Goal: Task Accomplishment & Management: Manage account settings

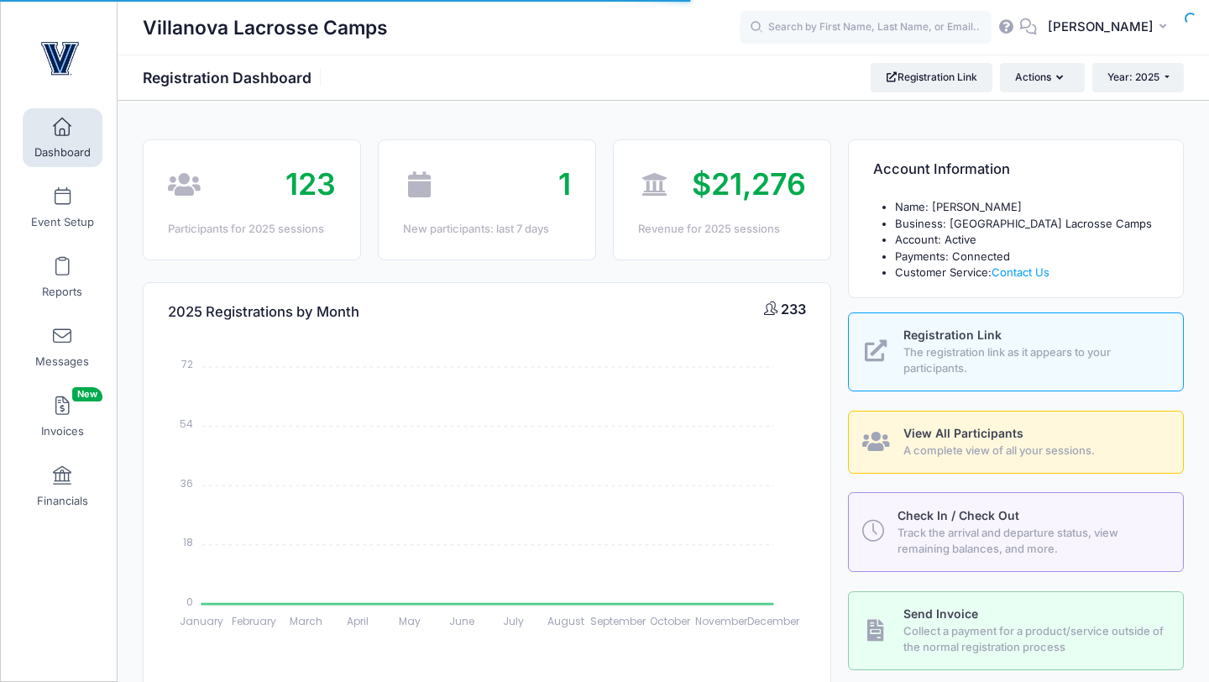
select select
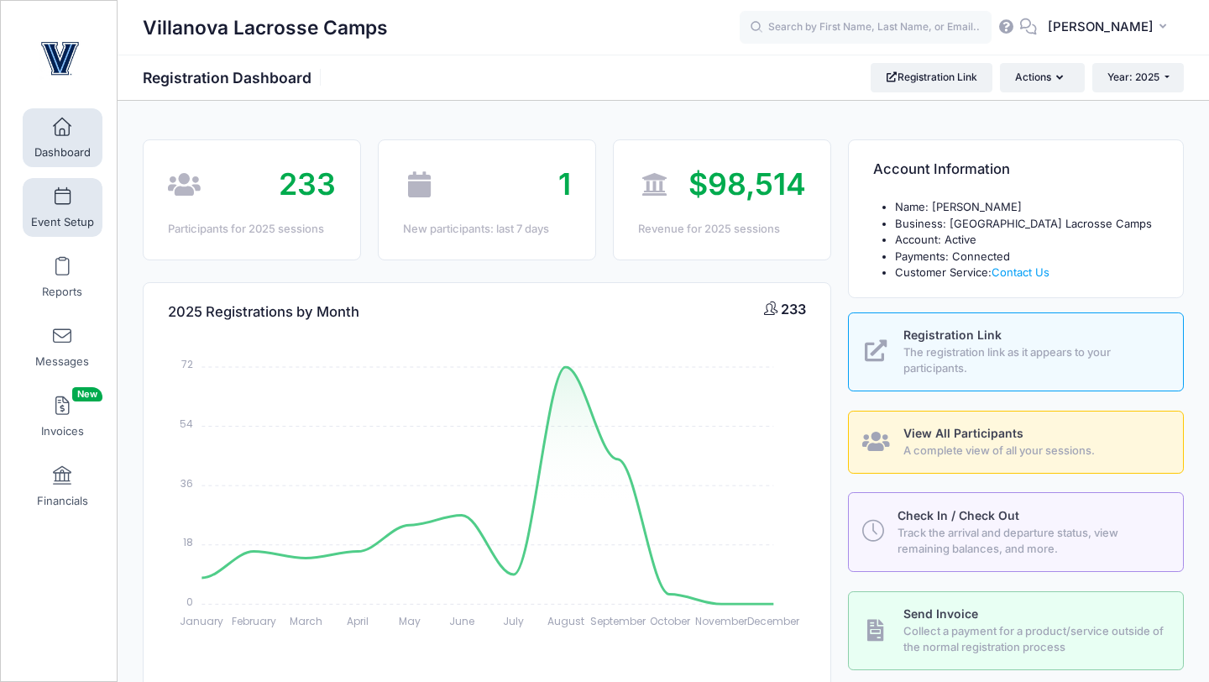
click at [62, 199] on span at bounding box center [62, 197] width 0 height 18
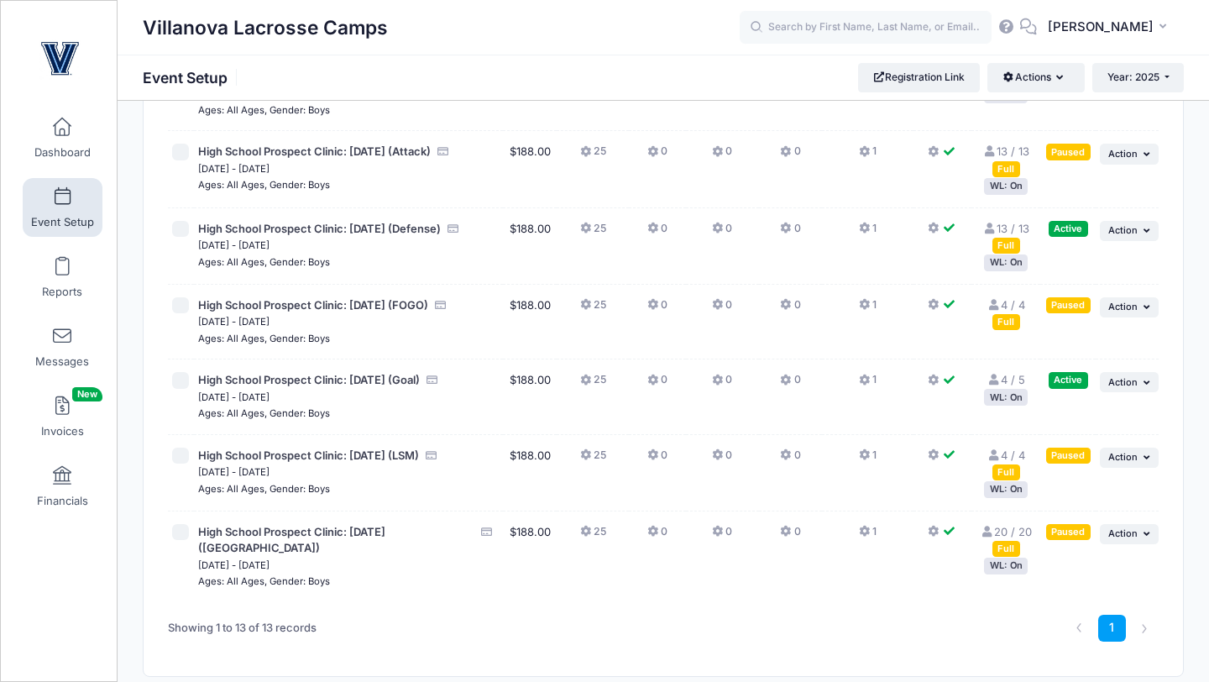
scroll to position [712, 0]
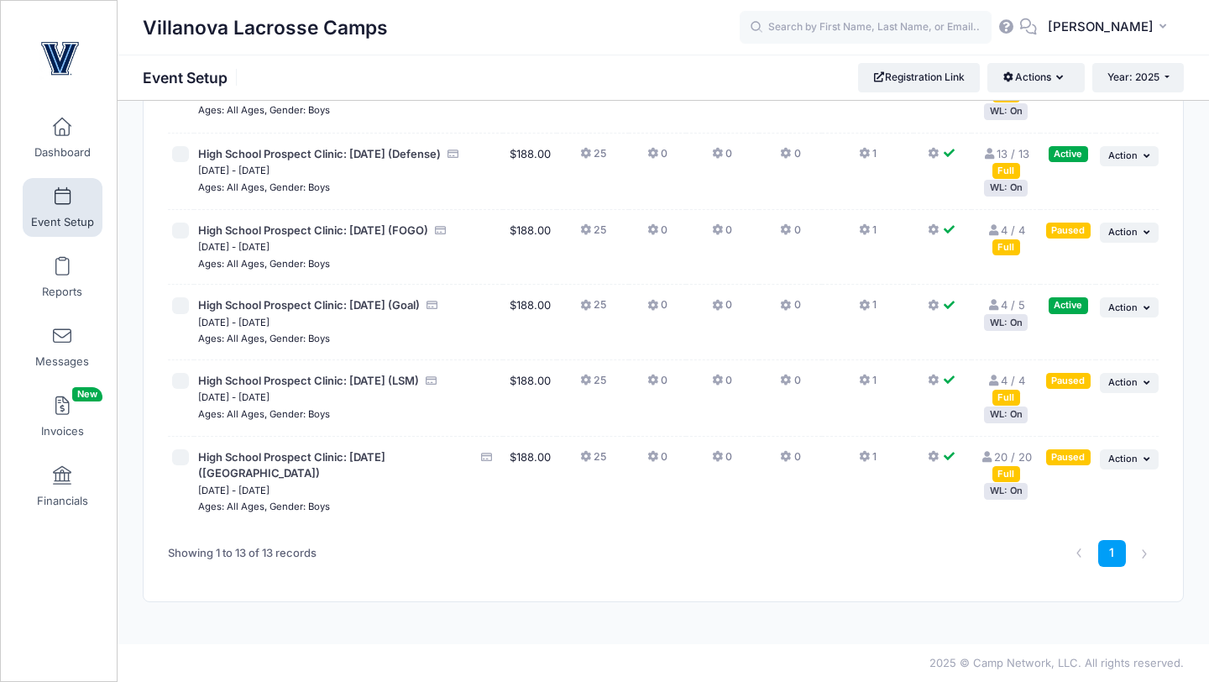
click at [1058, 238] on div "Paused" at bounding box center [1068, 230] width 44 height 16
click at [1128, 238] on span "Action" at bounding box center [1122, 232] width 29 height 12
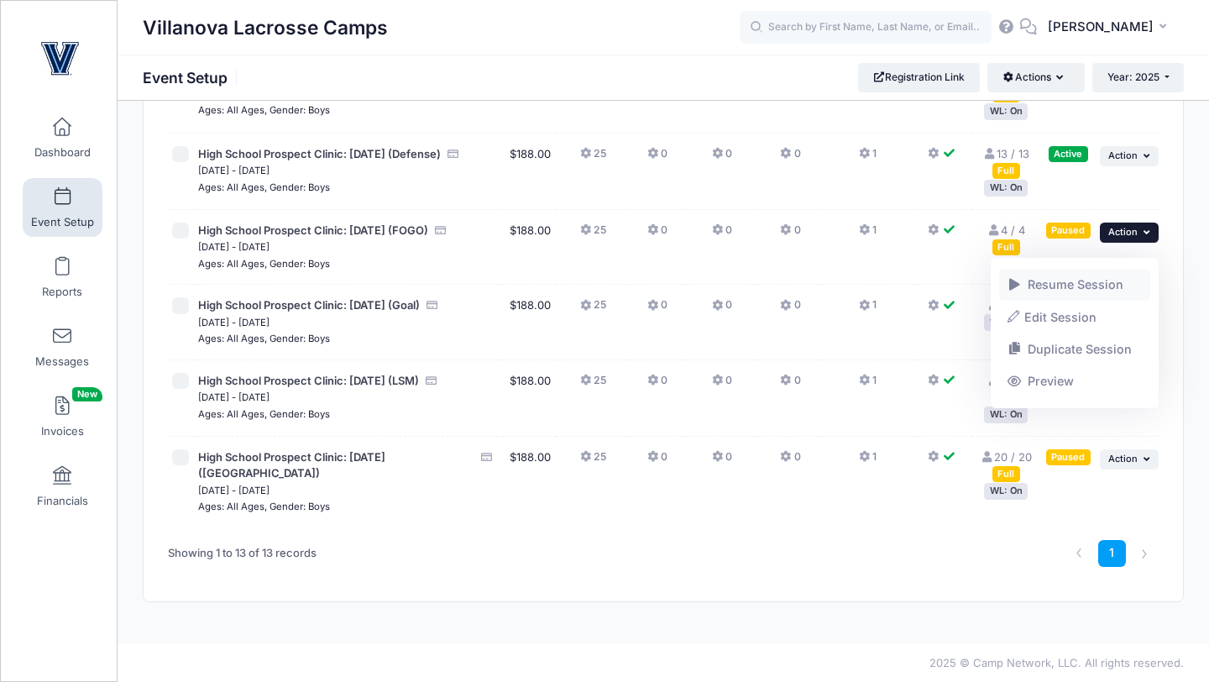
click at [1023, 286] on link "Resume Session" at bounding box center [1075, 285] width 152 height 32
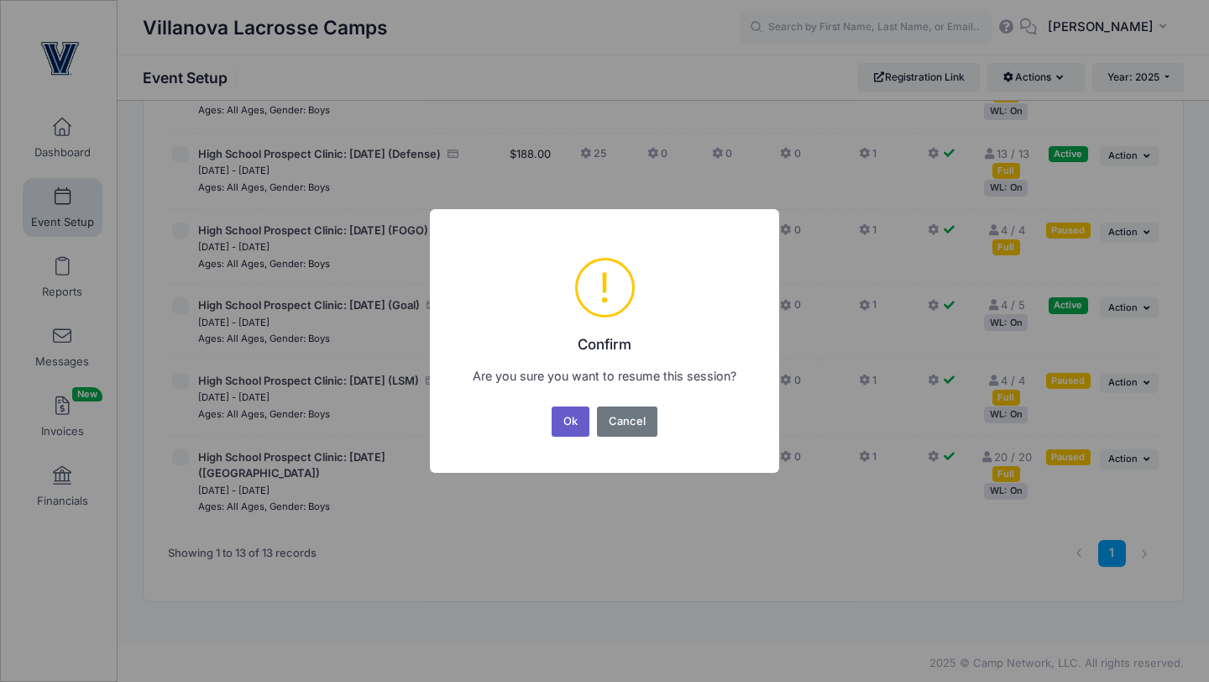
click at [566, 425] on button "Ok" at bounding box center [570, 421] width 39 height 30
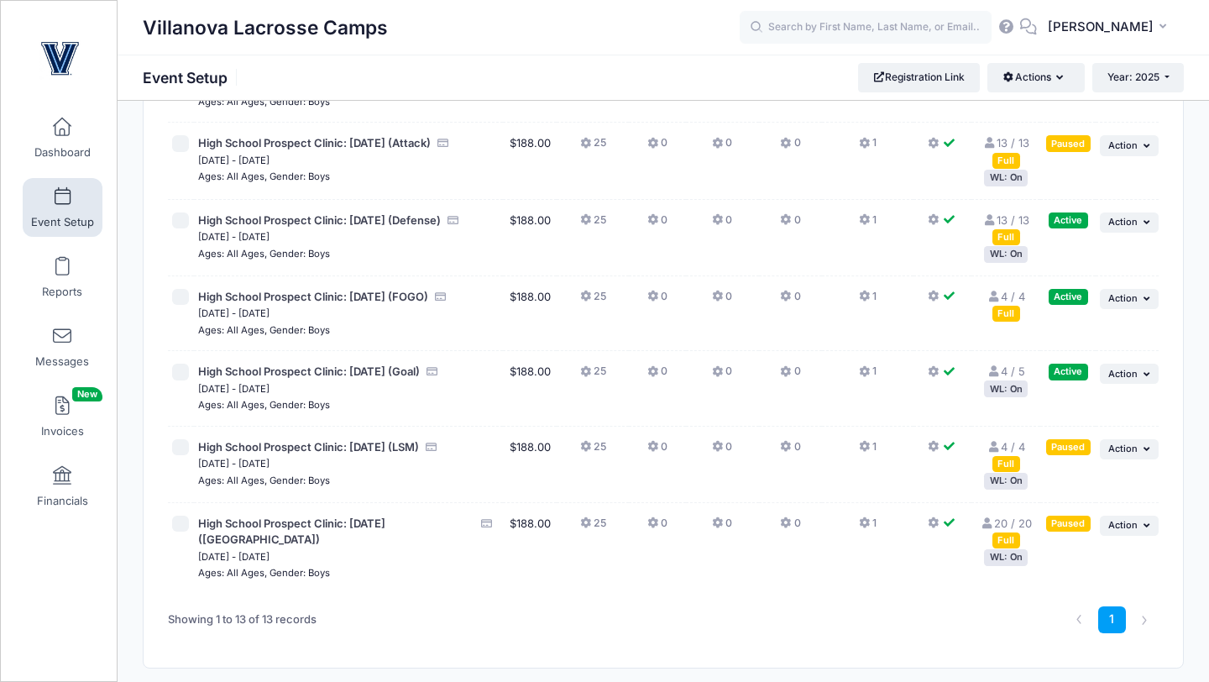
scroll to position [712, 0]
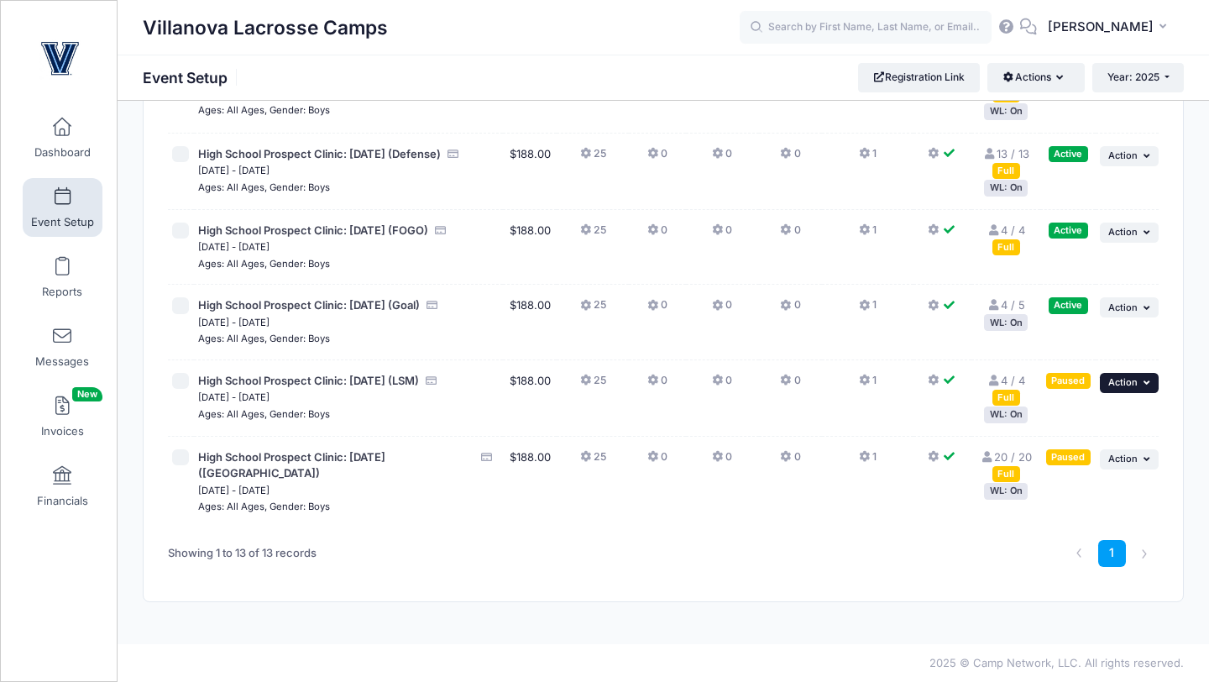
click at [1113, 388] on span "Action" at bounding box center [1122, 382] width 29 height 12
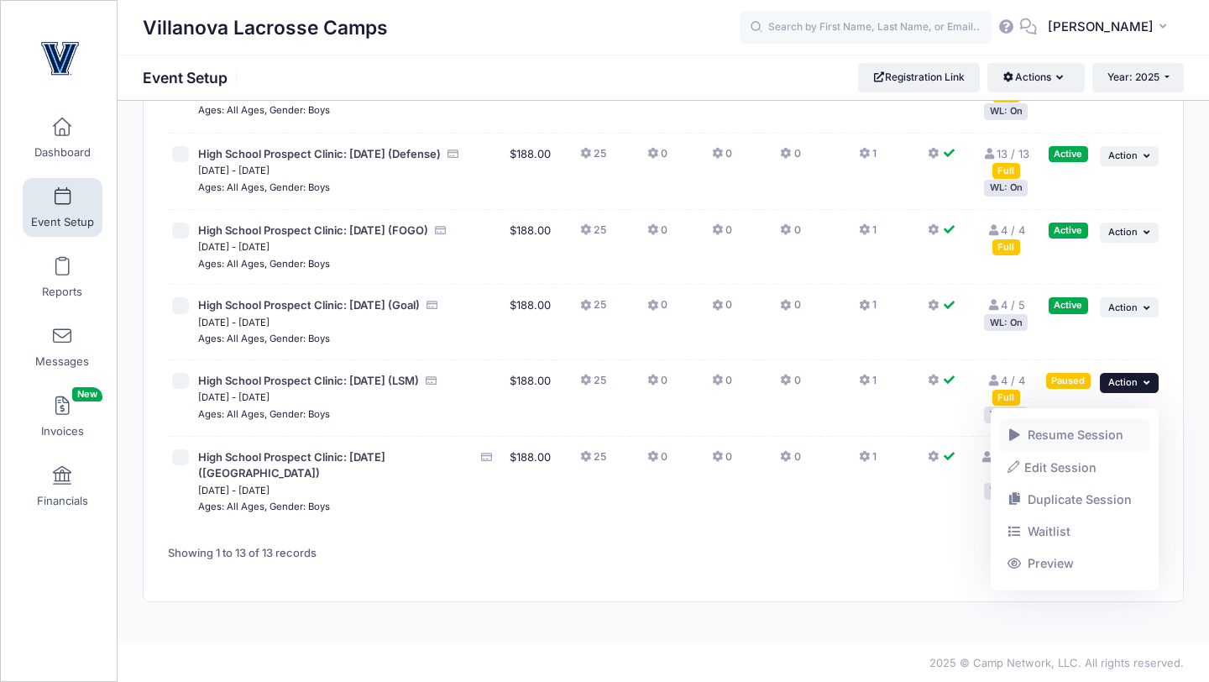
click at [1014, 431] on span at bounding box center [1014, 435] width 15 height 12
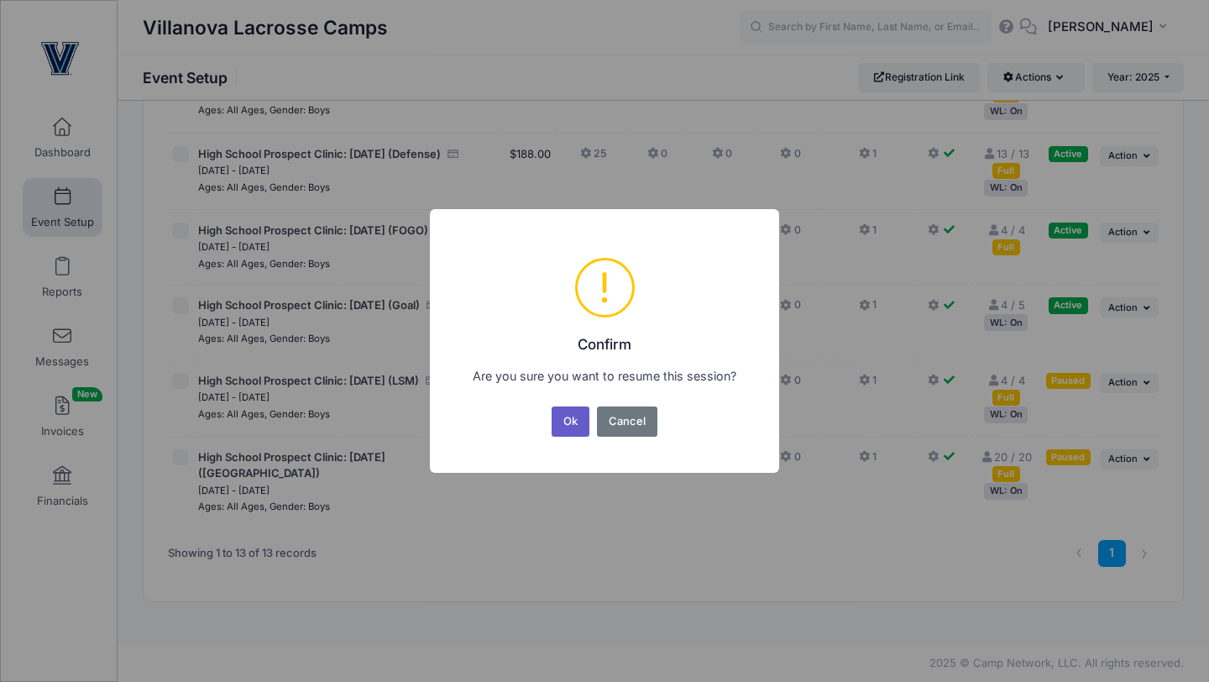
click at [566, 419] on button "Ok" at bounding box center [570, 421] width 39 height 30
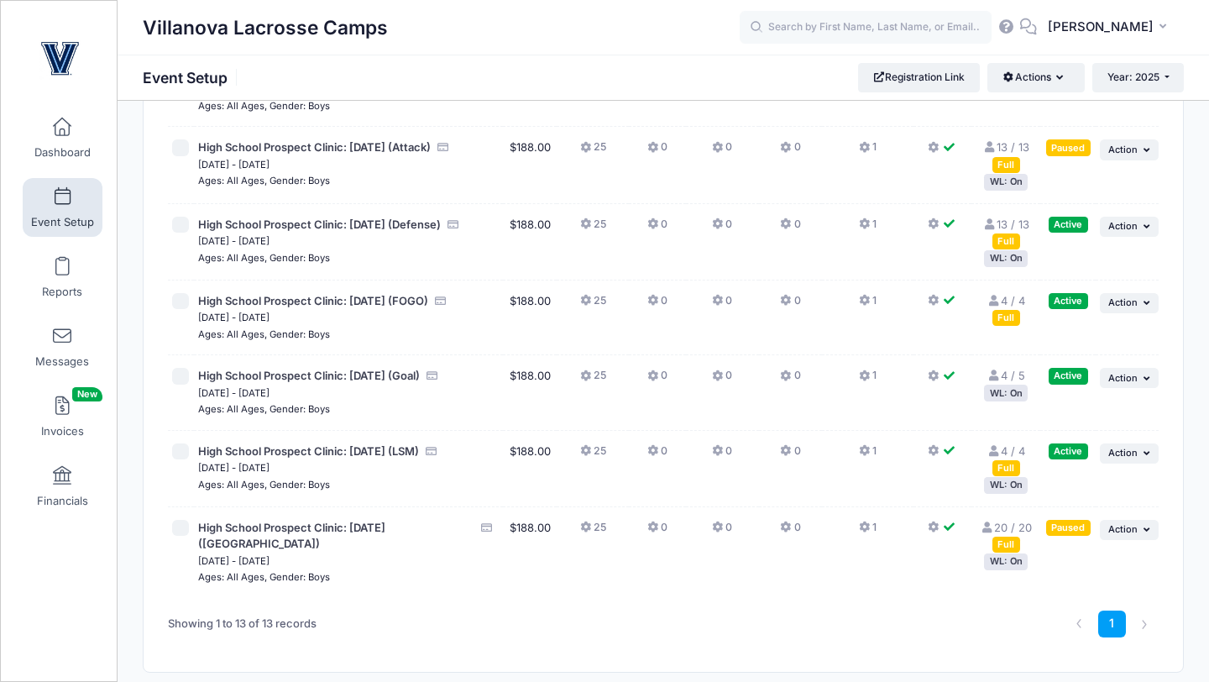
scroll to position [712, 0]
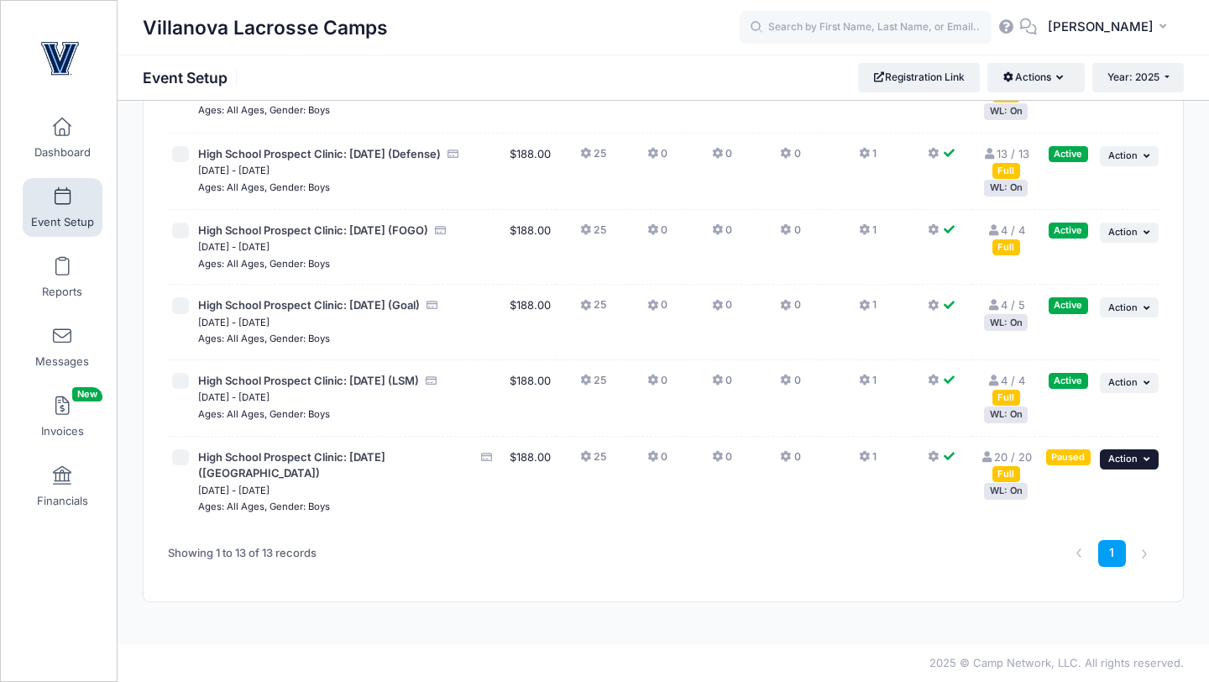
click at [1123, 464] on span "Action" at bounding box center [1122, 458] width 29 height 12
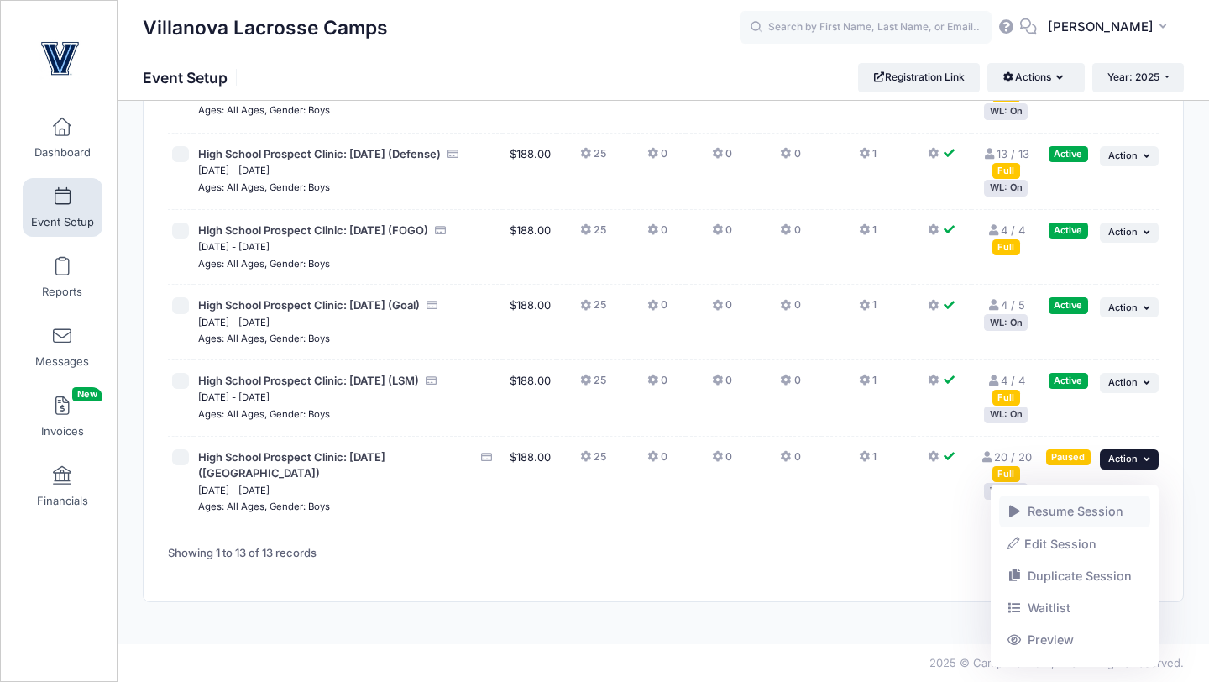
click at [1013, 511] on span at bounding box center [1014, 511] width 15 height 12
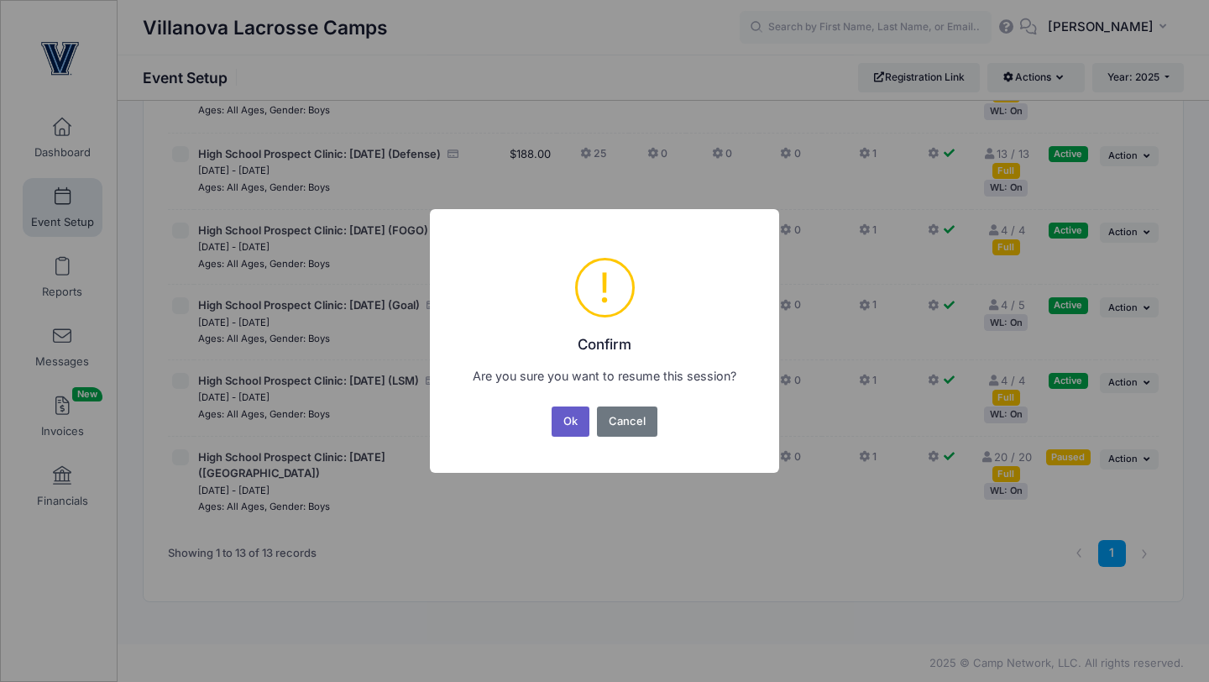
click at [567, 425] on button "Ok" at bounding box center [570, 421] width 39 height 30
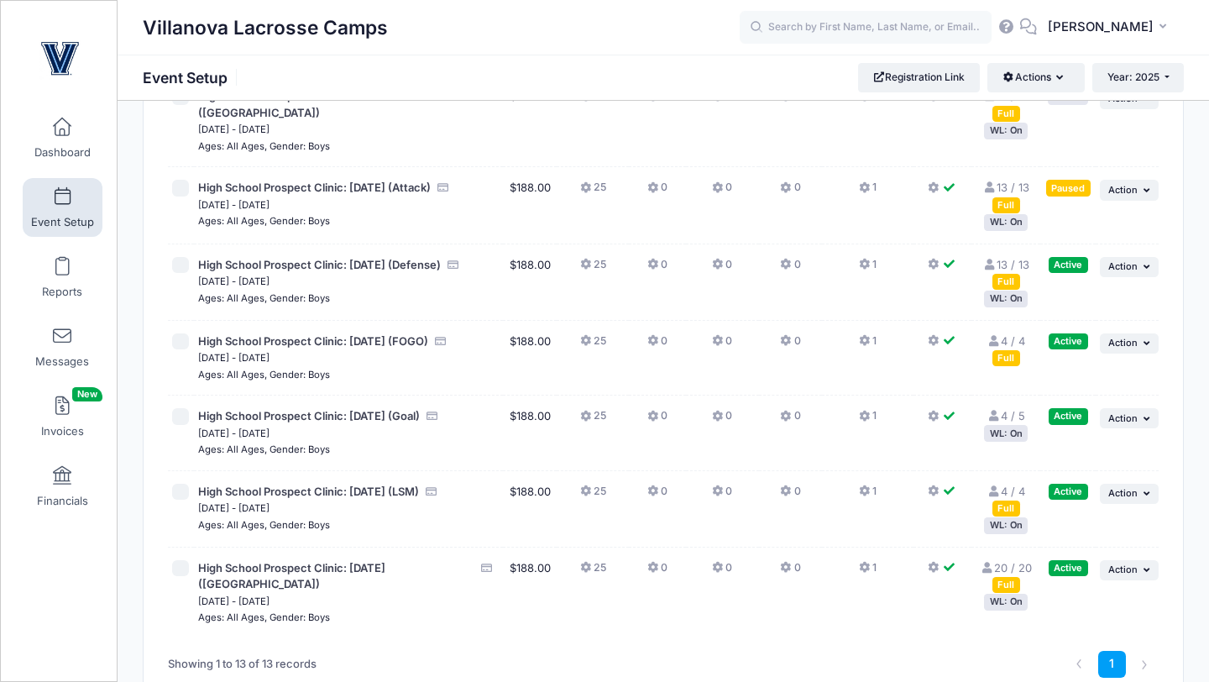
scroll to position [596, 0]
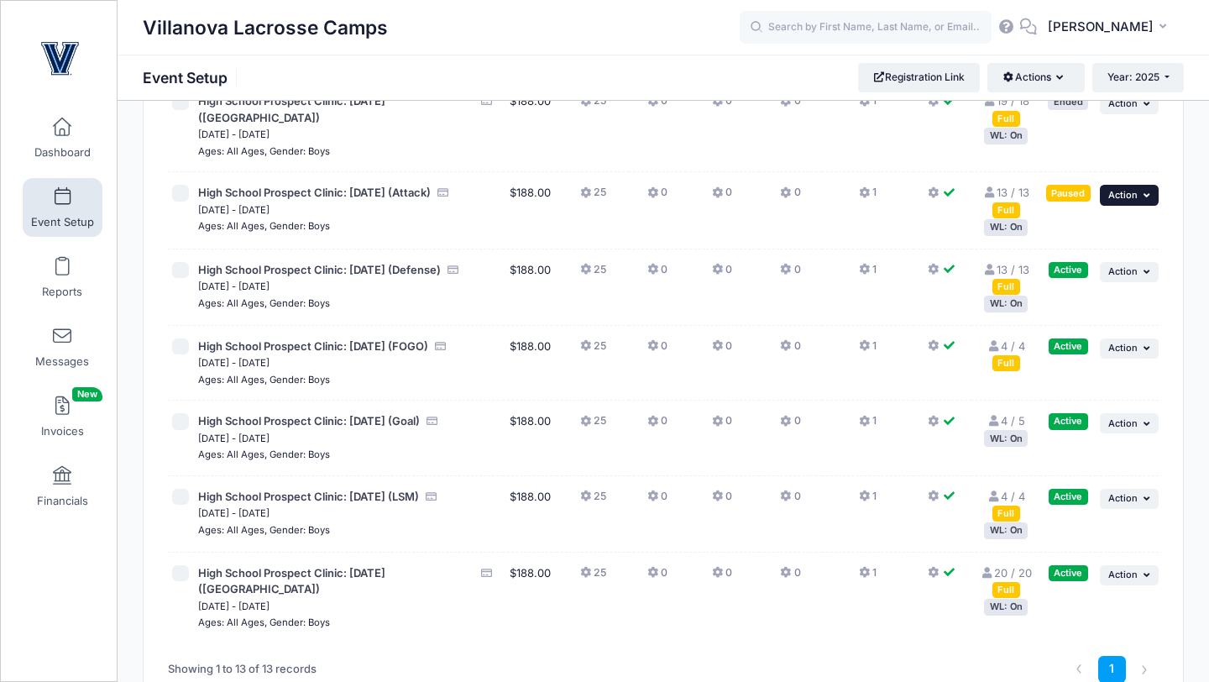
click at [1116, 201] on span "Action" at bounding box center [1122, 195] width 29 height 12
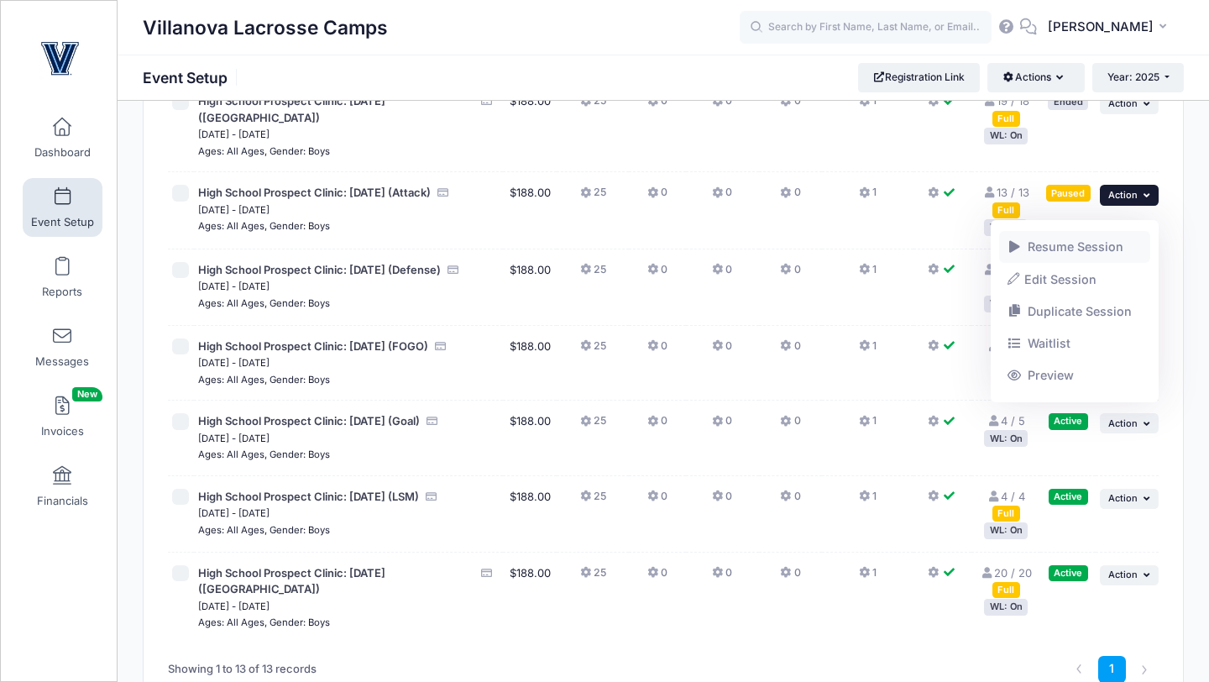
click at [1011, 246] on span at bounding box center [1014, 247] width 15 height 12
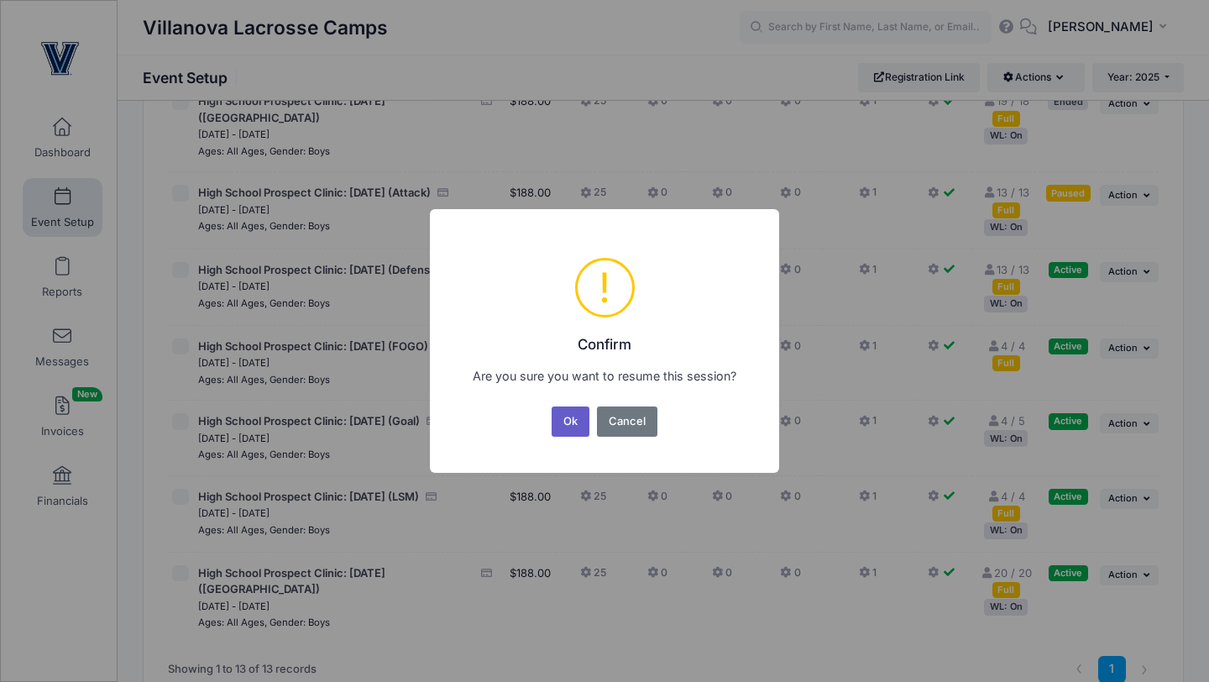
click at [573, 413] on button "Ok" at bounding box center [570, 421] width 39 height 30
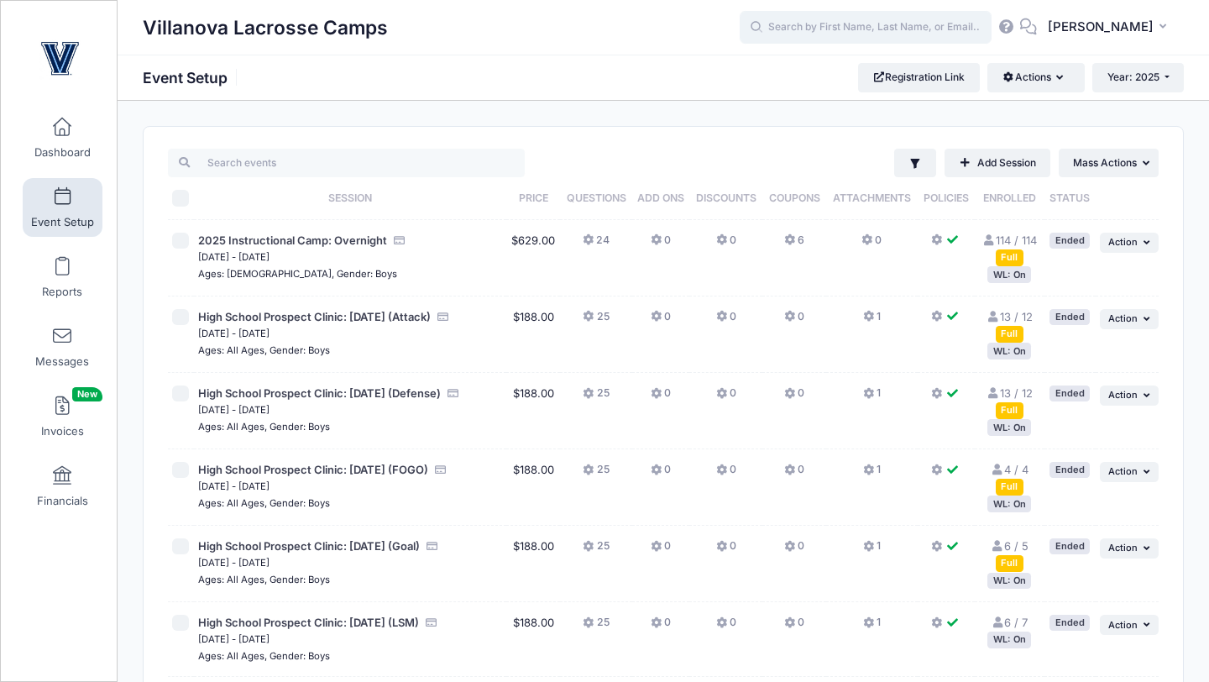
click at [875, 29] on input "text" at bounding box center [865, 28] width 252 height 34
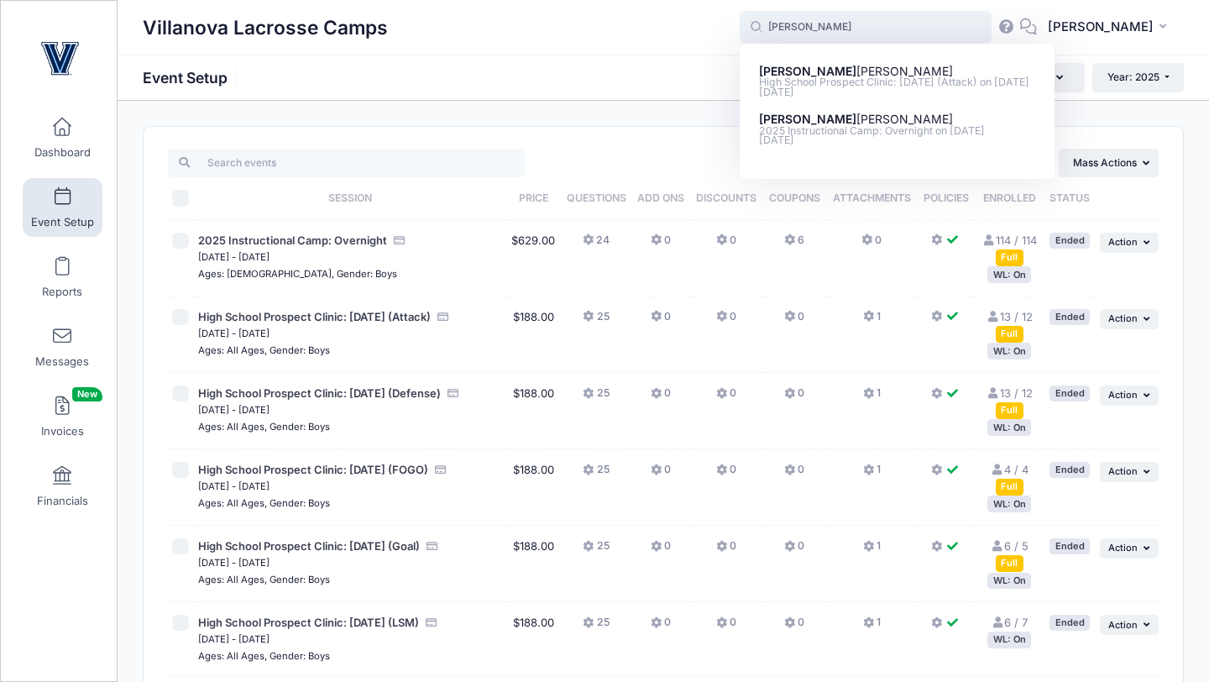
type input "cole"
click at [734, 37] on div "Villanova Lacrosse Camps" at bounding box center [441, 27] width 597 height 39
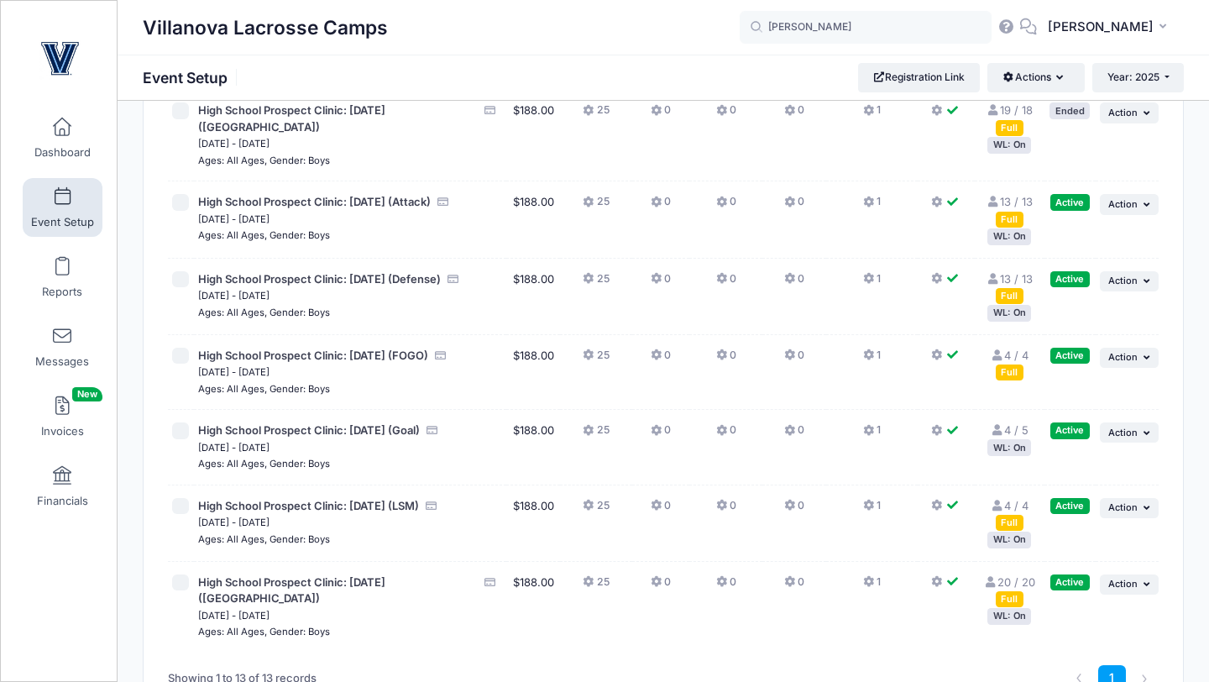
scroll to position [588, 0]
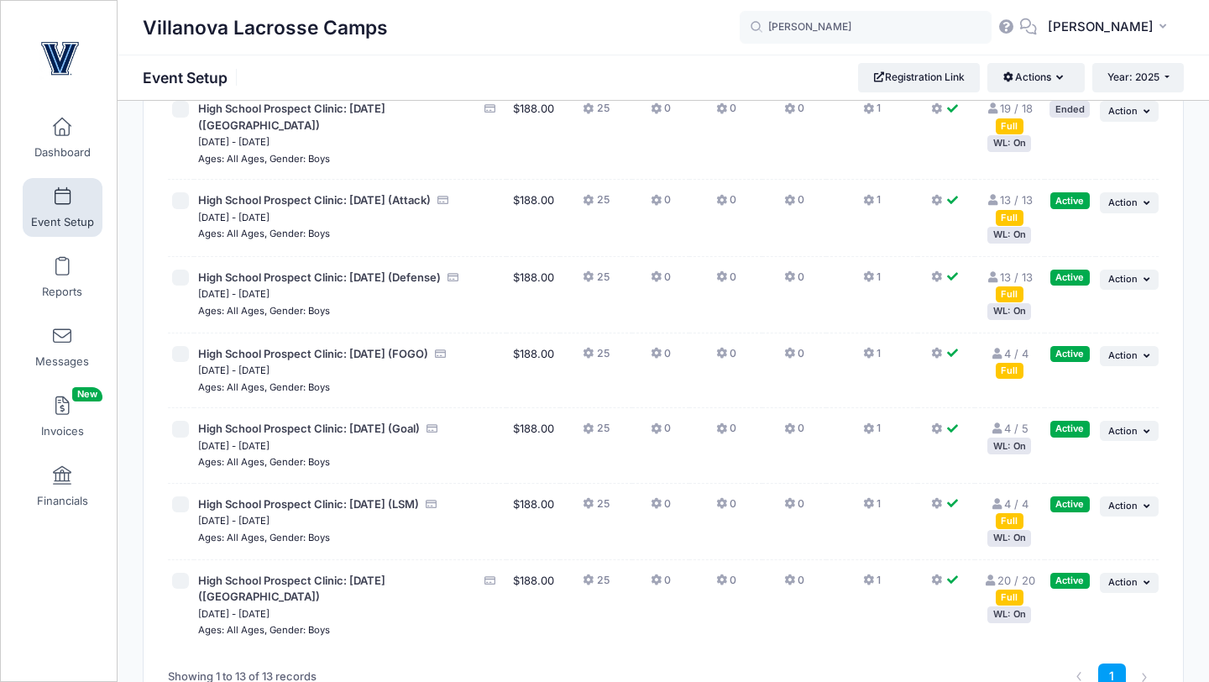
click at [1011, 227] on div "WL: On" at bounding box center [1009, 235] width 44 height 16
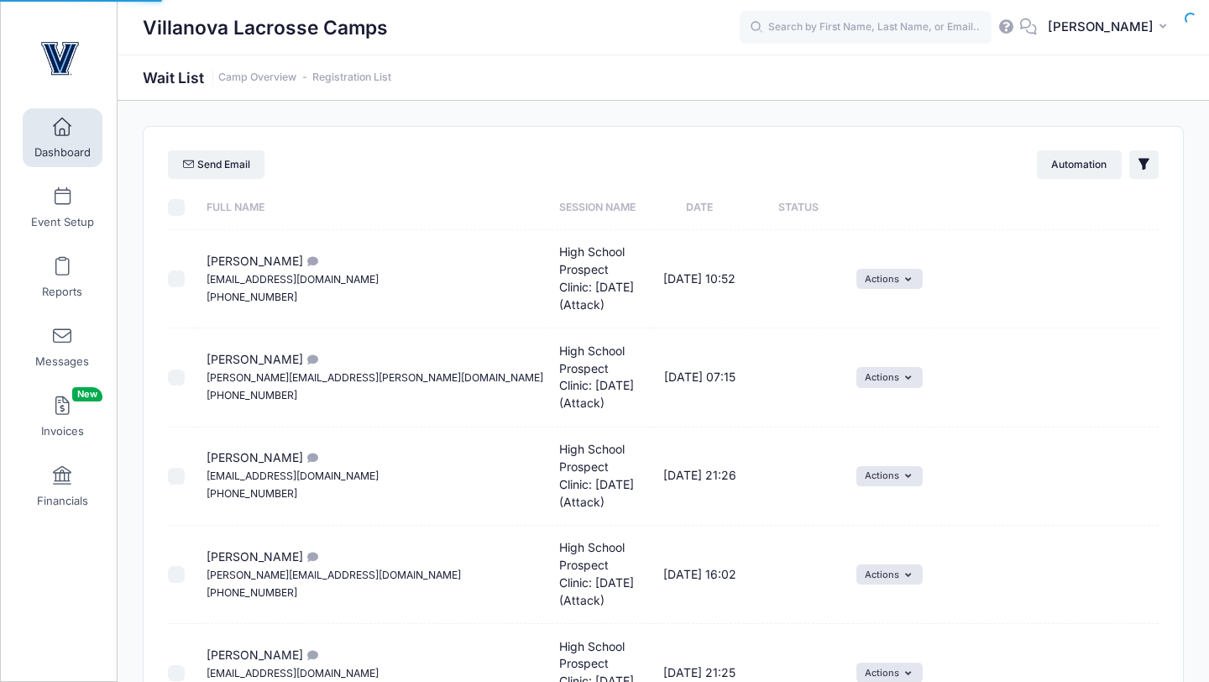
select select "50"
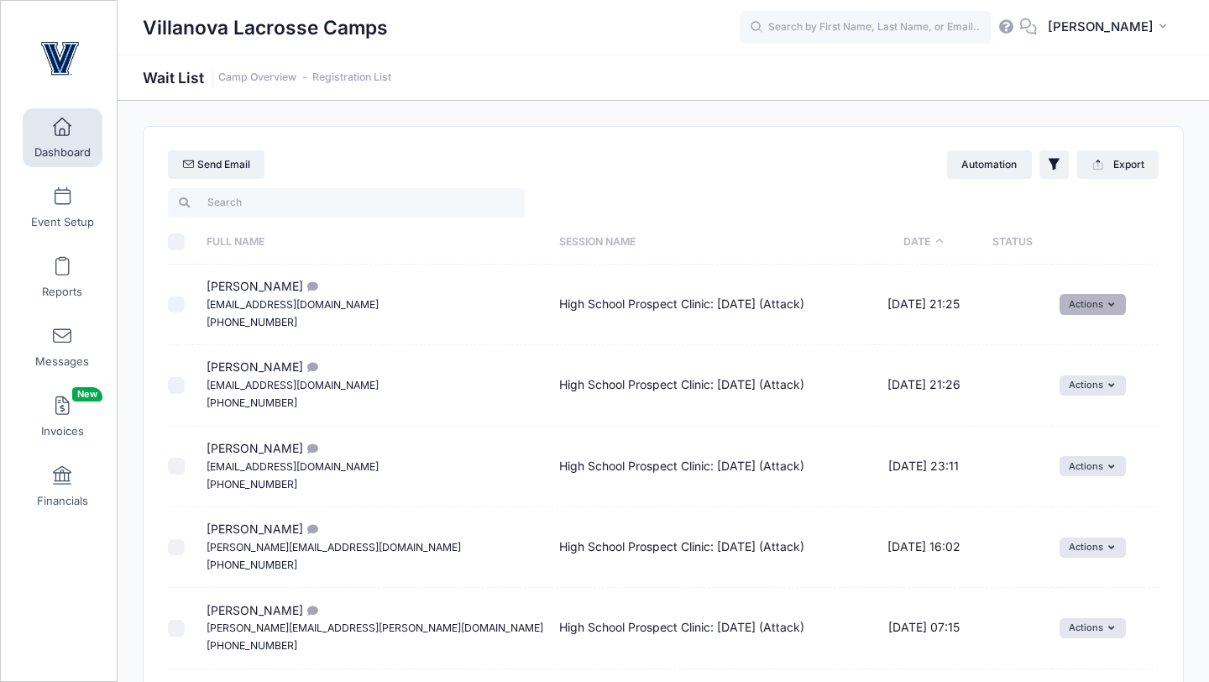
click at [1060, 306] on button "Actions" at bounding box center [1092, 304] width 66 height 20
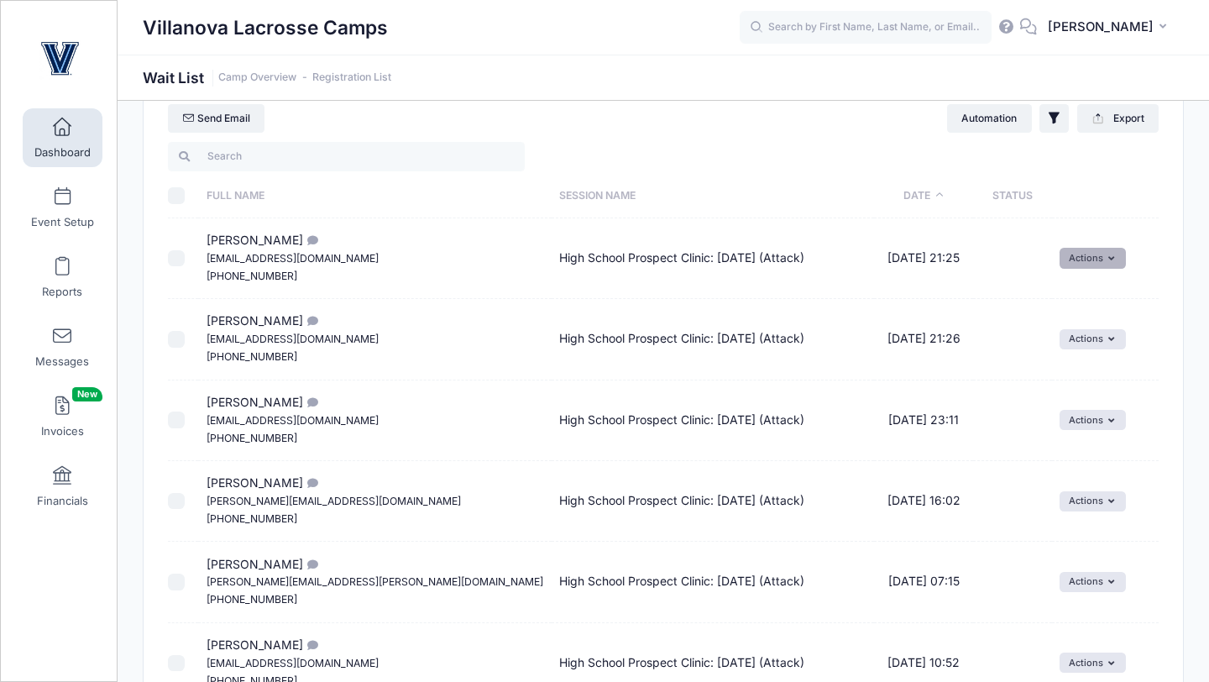
scroll to position [105, 0]
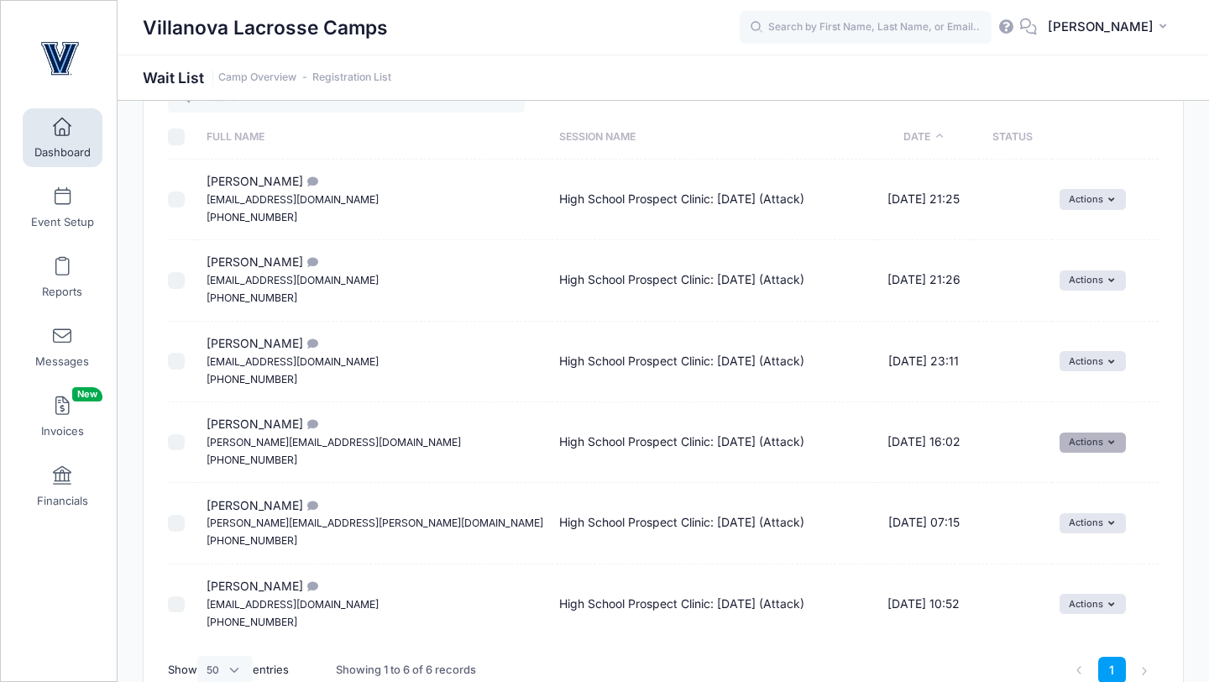
click at [1066, 438] on button "Actions" at bounding box center [1092, 442] width 66 height 20
click at [257, 414] on td "Cole Alleva lindsey.urban@gmail.com (484) 354-0378" at bounding box center [374, 442] width 353 height 81
click at [253, 423] on span "Cole Alleva lindsey.urban@gmail.com (484) 354-0378" at bounding box center [333, 441] width 254 height 50
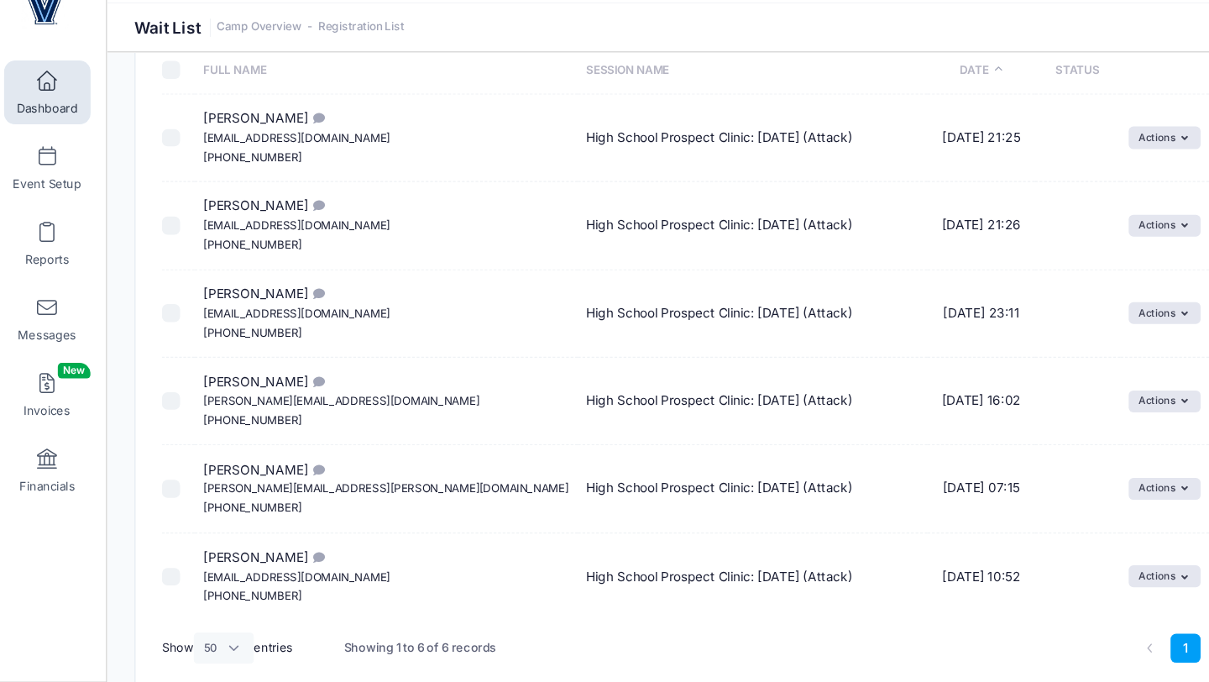
scroll to position [0, 0]
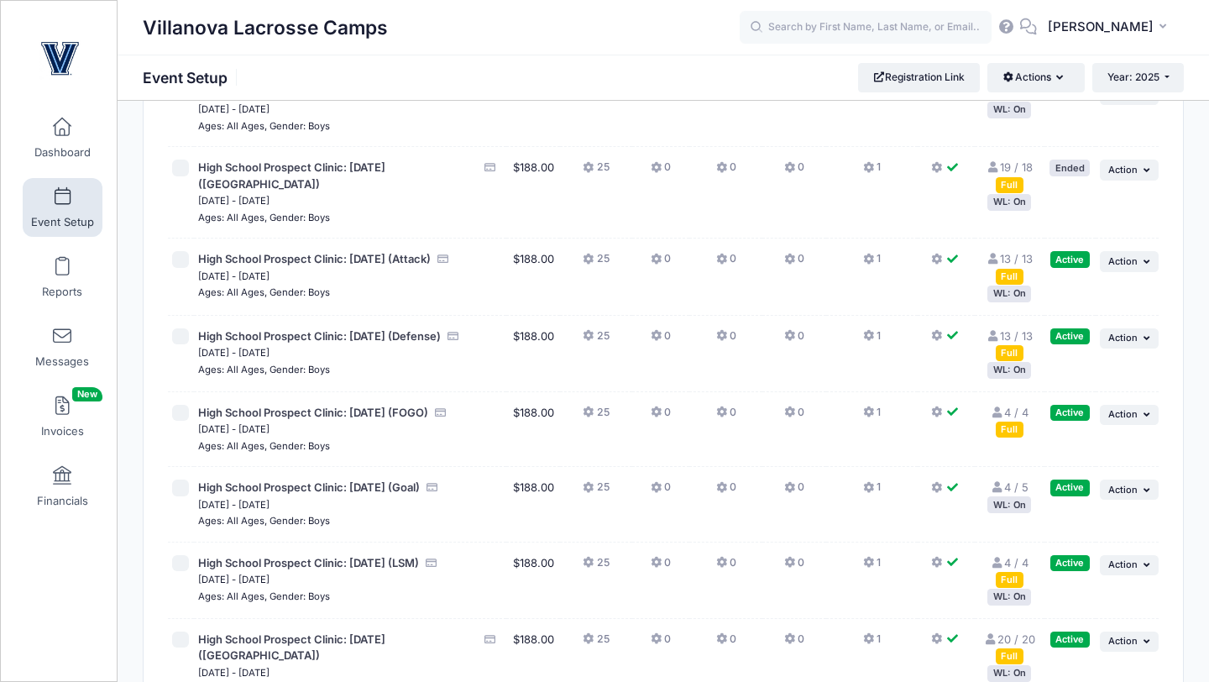
scroll to position [520, 0]
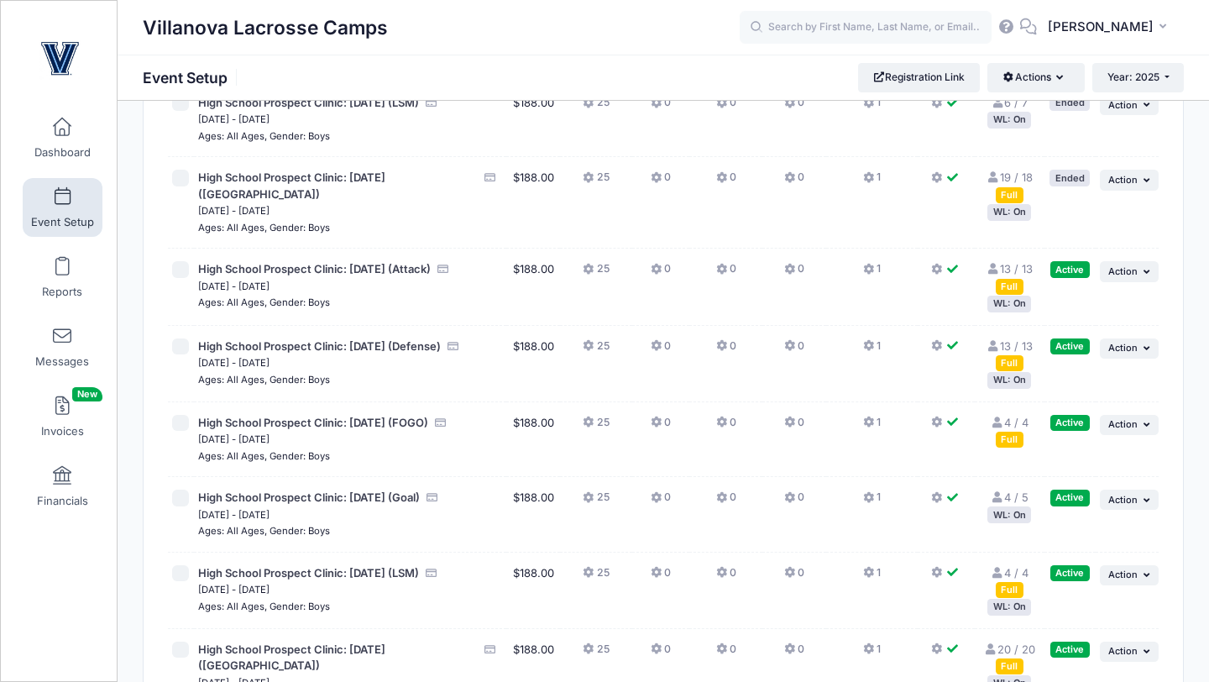
click at [1015, 372] on div "WL: On" at bounding box center [1009, 380] width 44 height 16
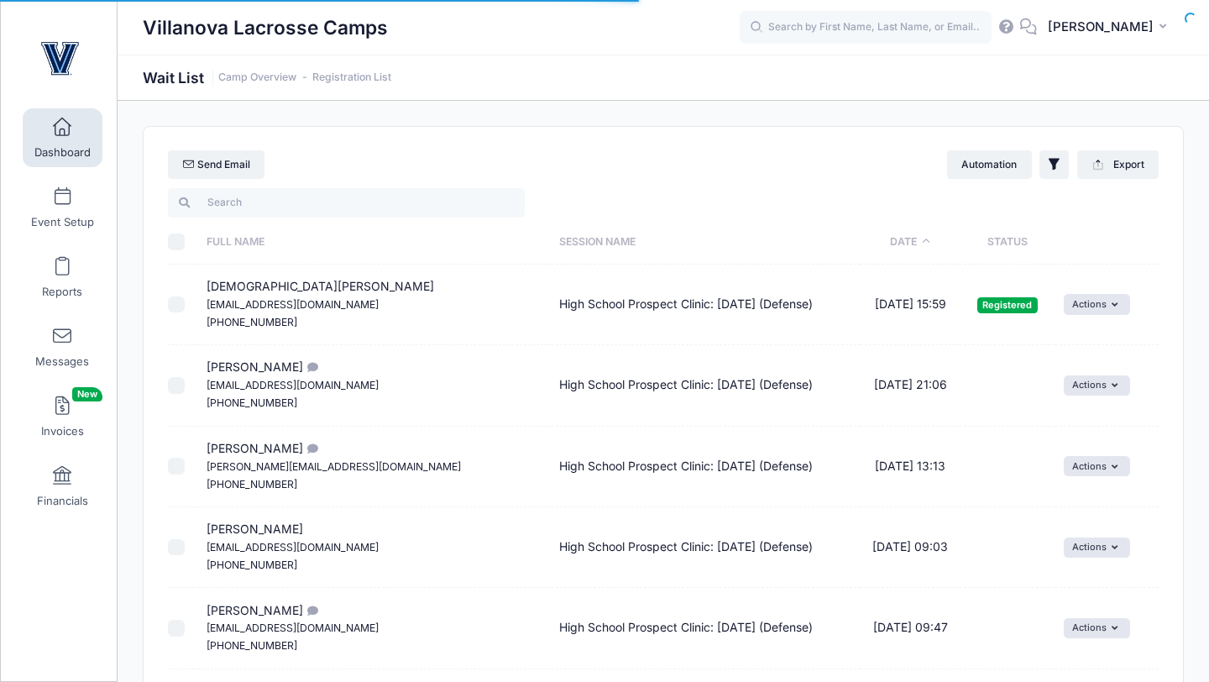
select select "50"
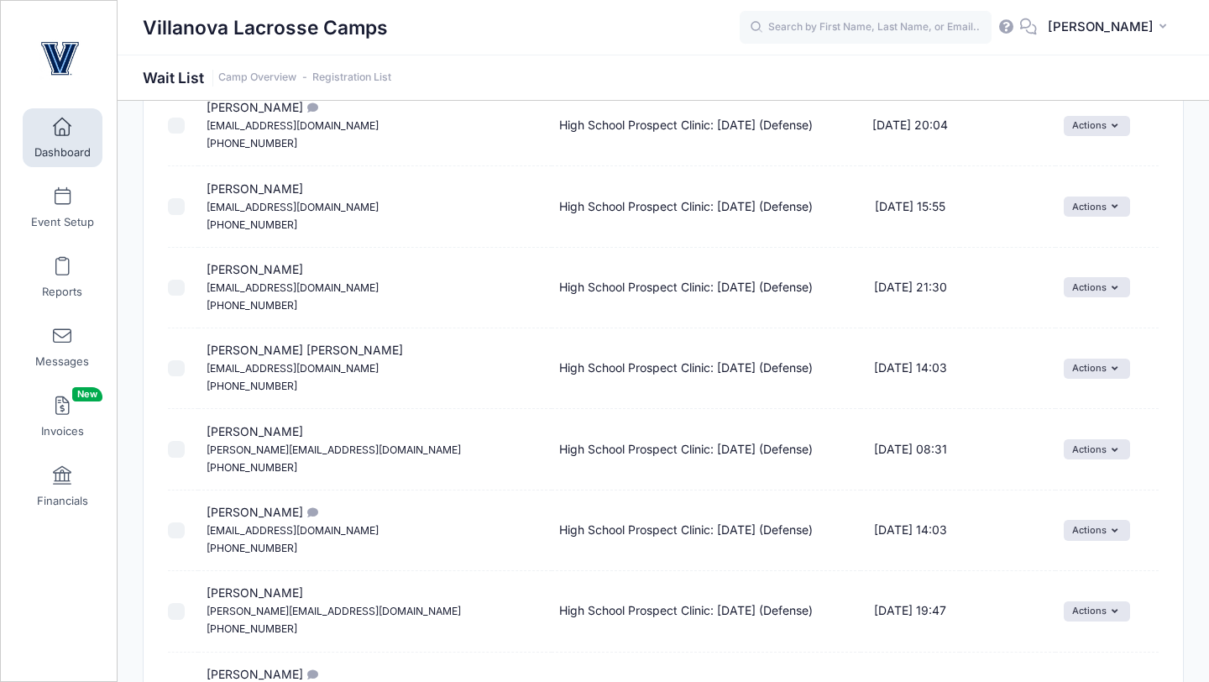
scroll to position [665, 0]
click at [1065, 443] on button "Actions" at bounding box center [1096, 448] width 66 height 20
click at [1084, 476] on link "Invite" at bounding box center [1070, 485] width 73 height 32
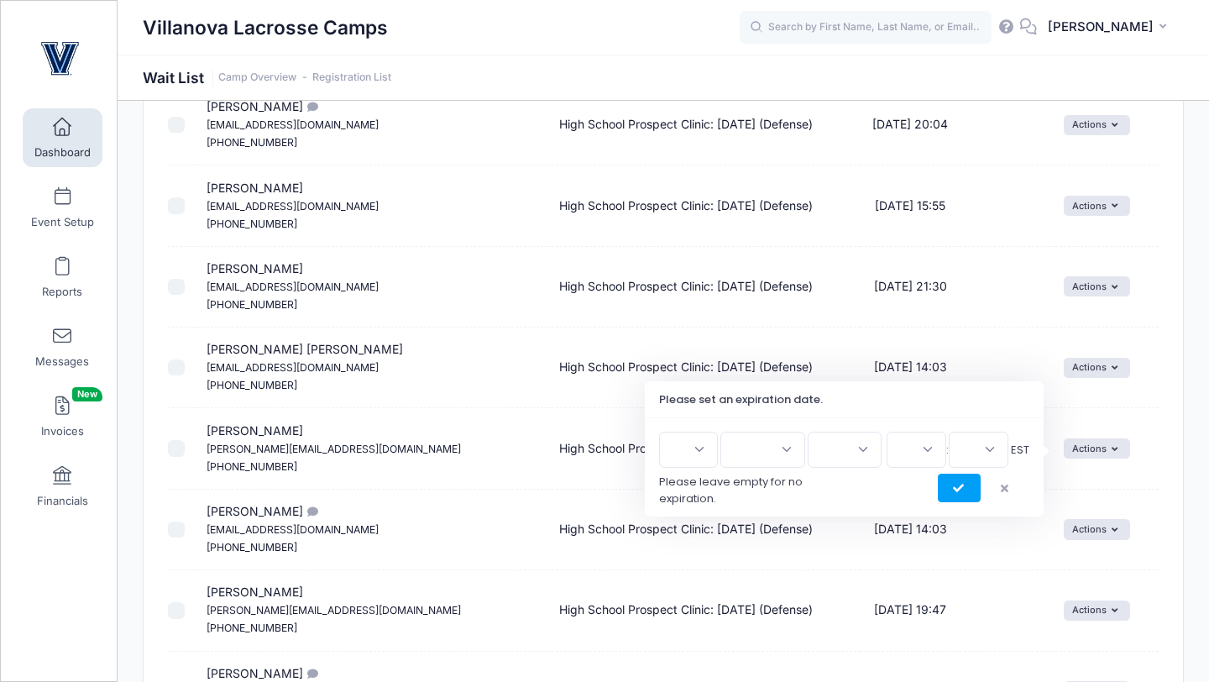
scroll to position [688, 0]
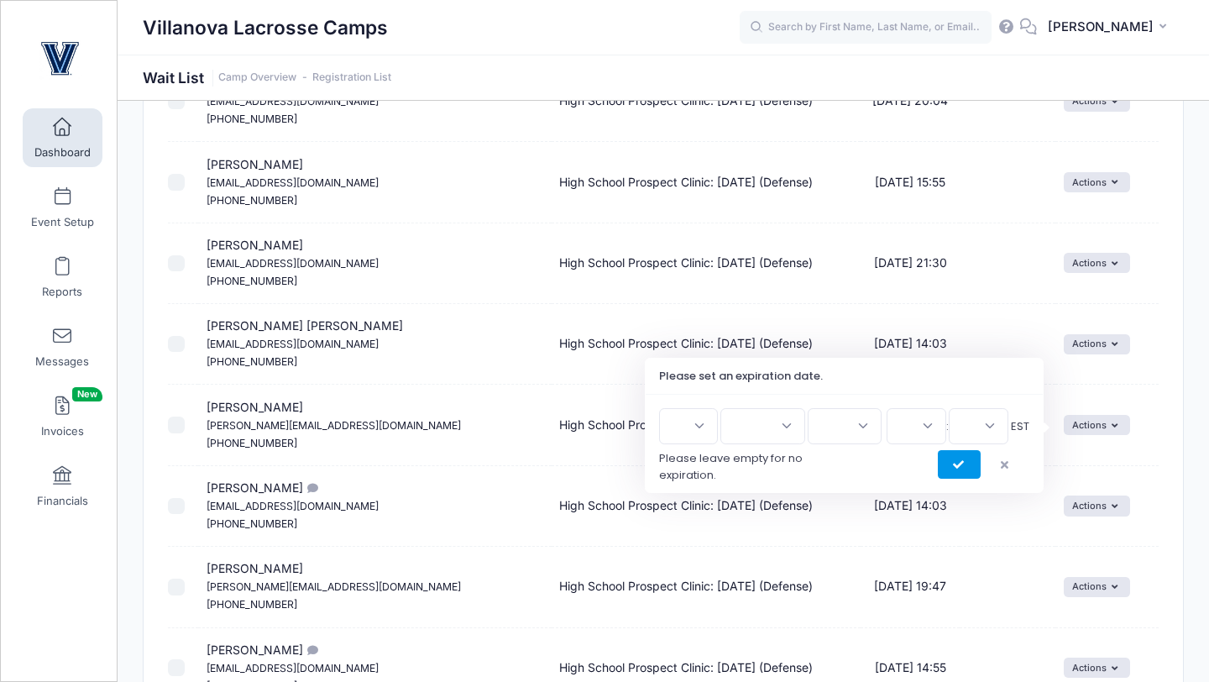
click at [967, 459] on button "submit" at bounding box center [958, 464] width 43 height 29
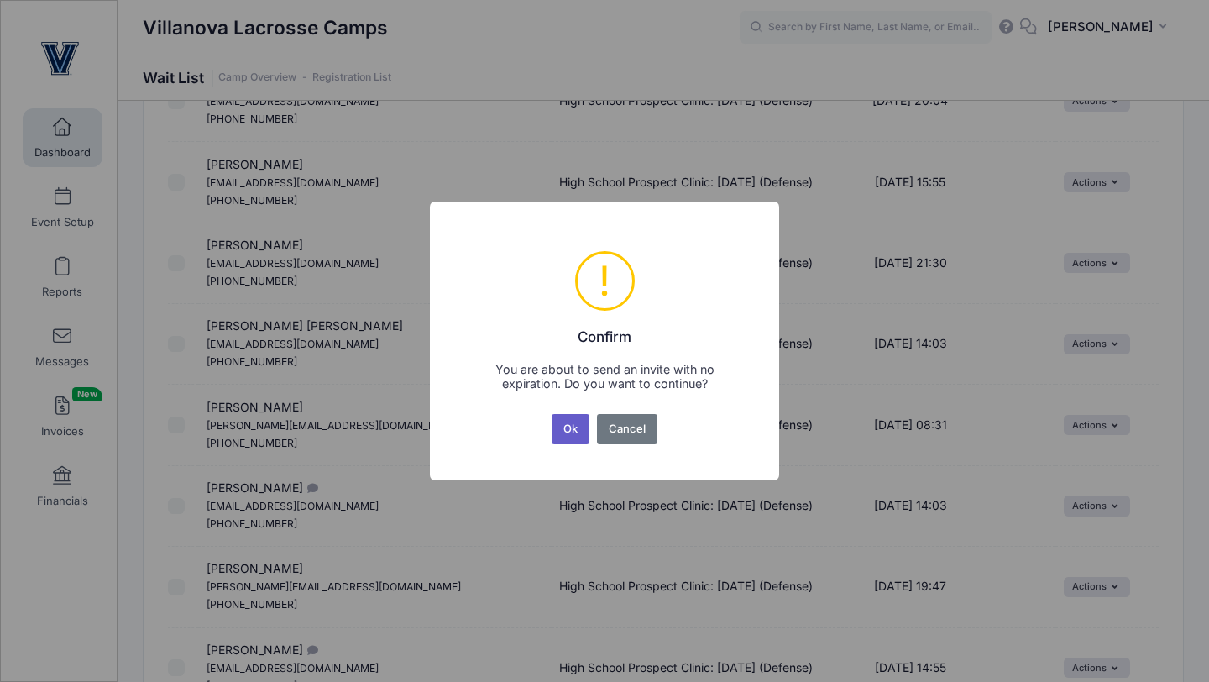
click at [567, 432] on button "Ok" at bounding box center [570, 429] width 39 height 30
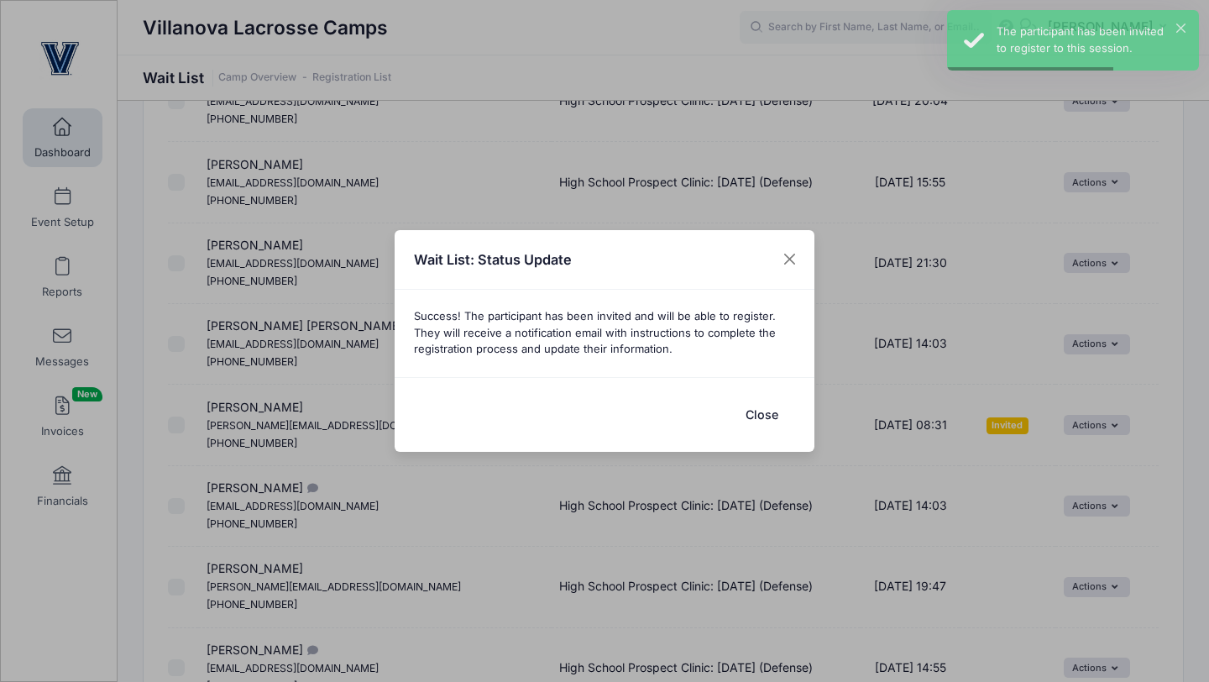
click at [765, 413] on button "Close" at bounding box center [761, 414] width 67 height 36
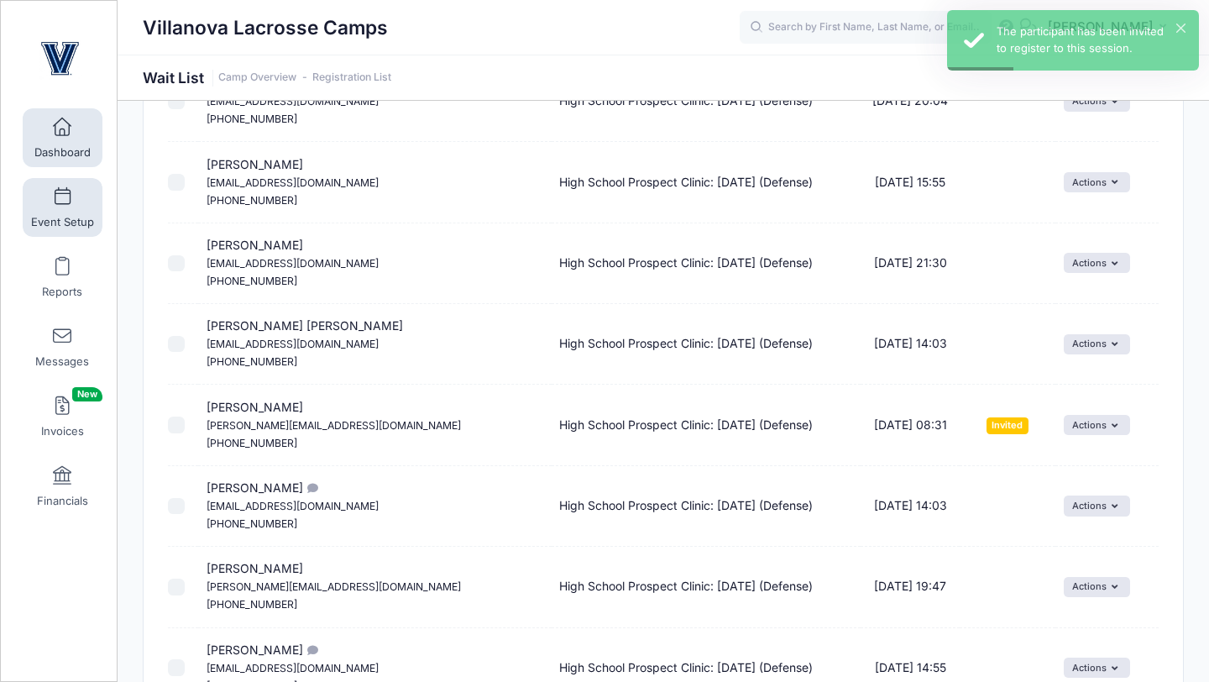
click at [69, 207] on link "Event Setup" at bounding box center [63, 207] width 80 height 59
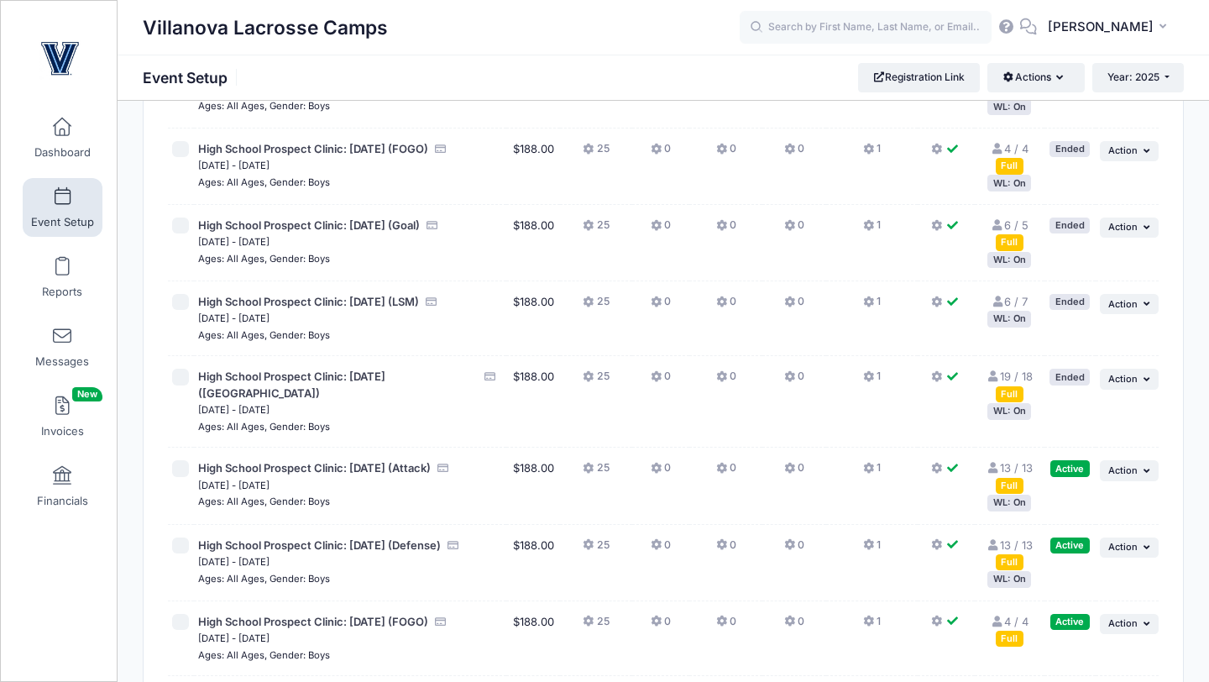
scroll to position [332, 0]
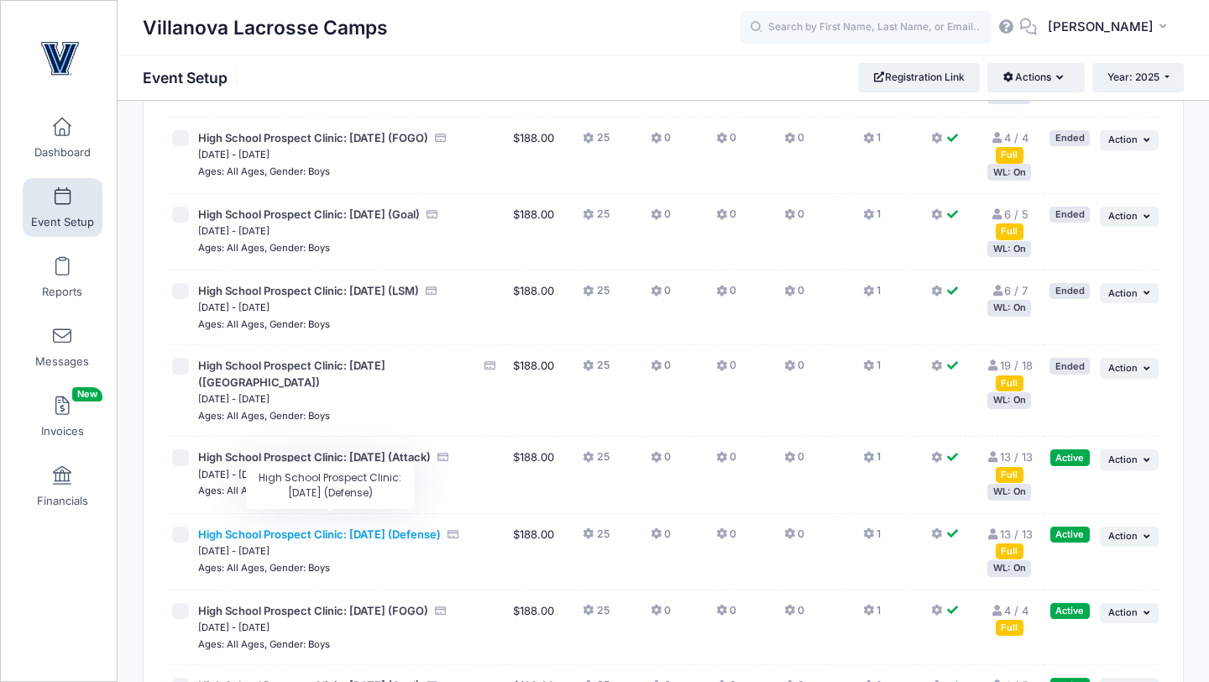
click at [228, 527] on span "High School Prospect Clinic: [DATE] (Defense)" at bounding box center [319, 533] width 243 height 13
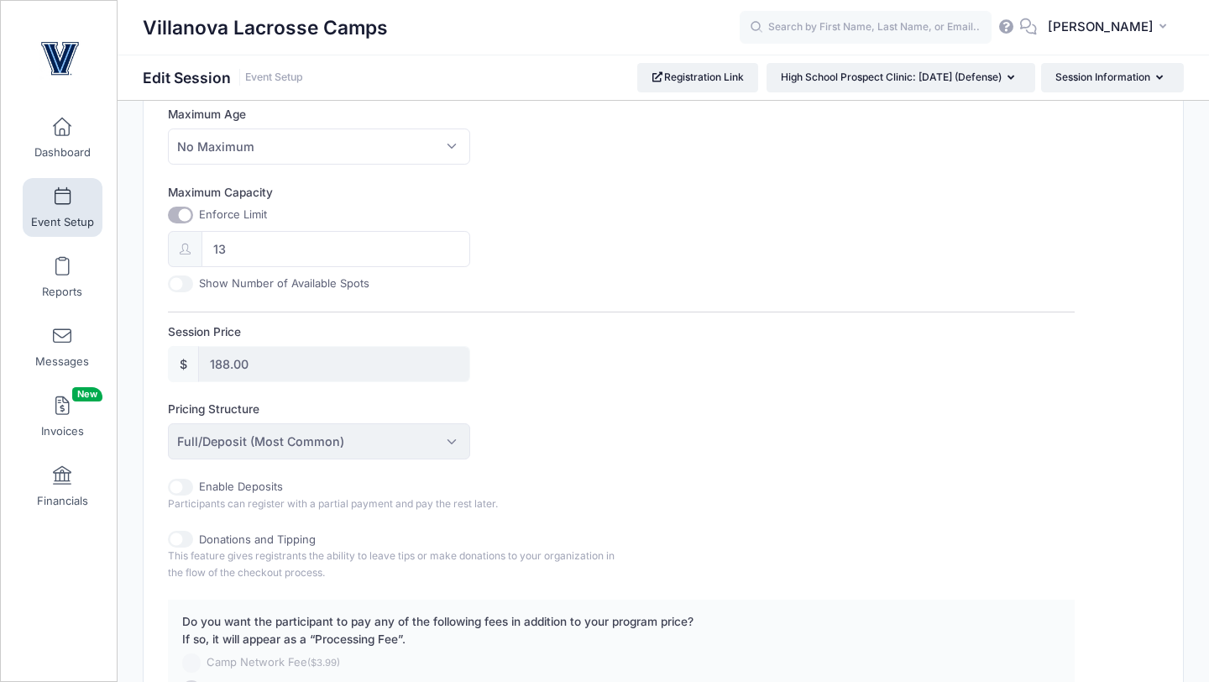
scroll to position [565, 0]
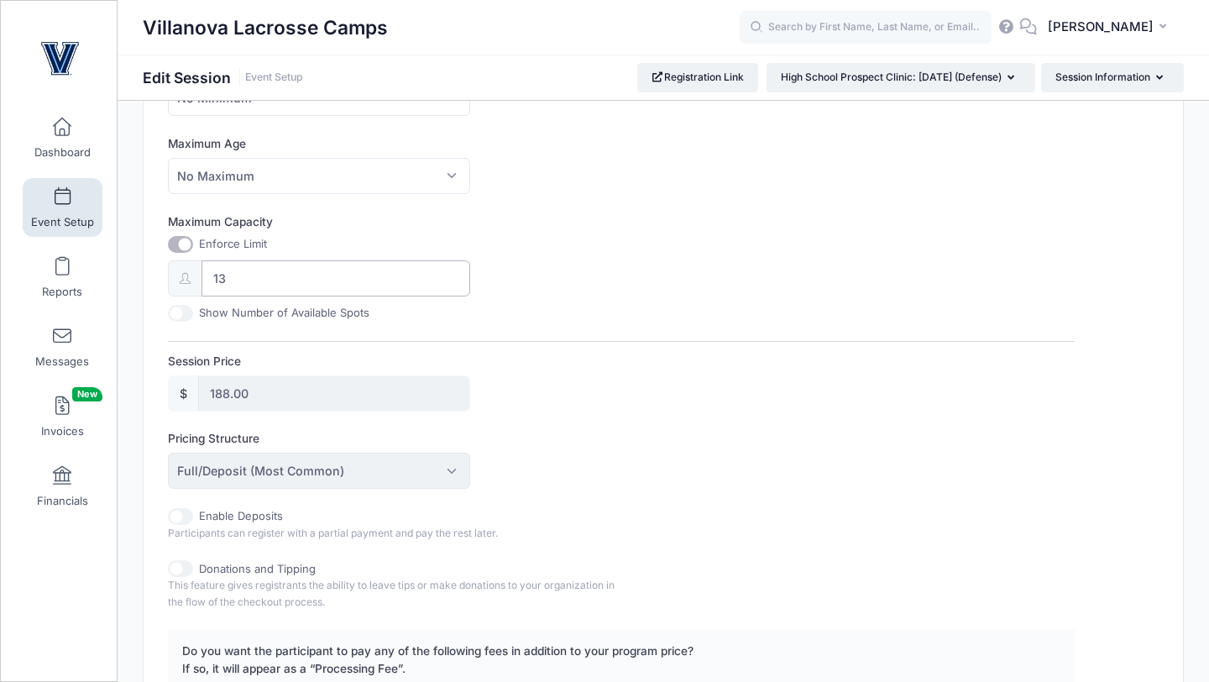
click at [232, 278] on input "13" at bounding box center [335, 278] width 269 height 36
type input "14"
click at [540, 375] on div "Session Price $ 188.00" at bounding box center [621, 382] width 906 height 59
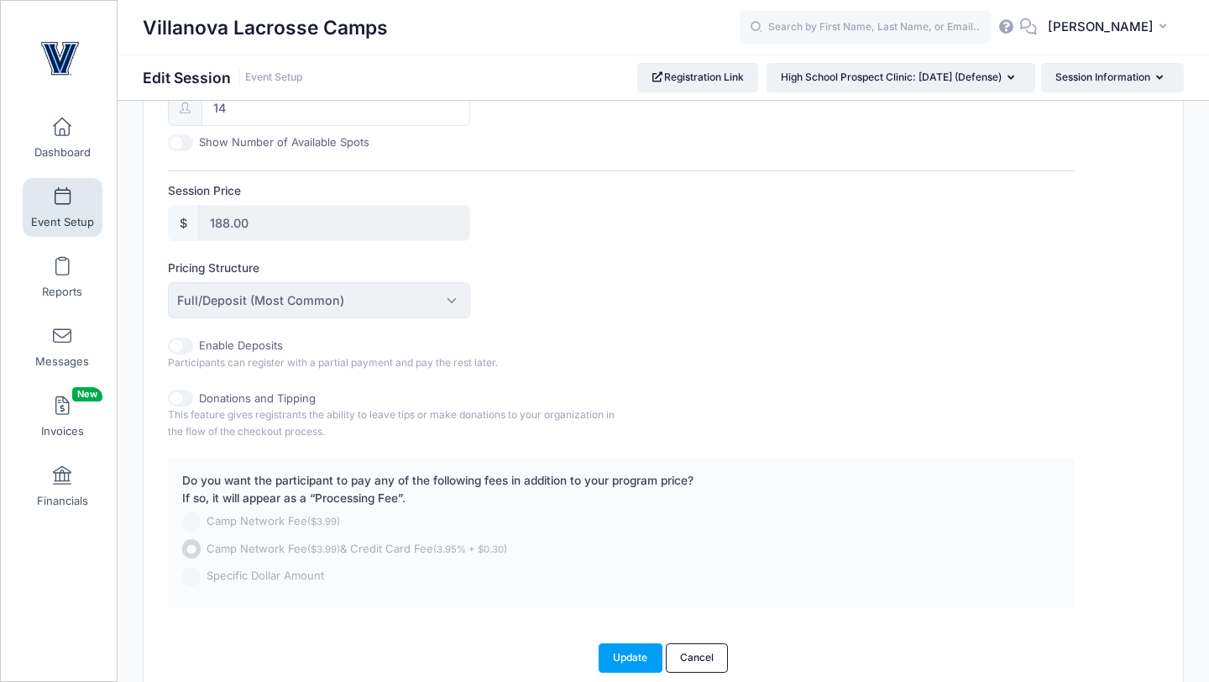
scroll to position [812, 0]
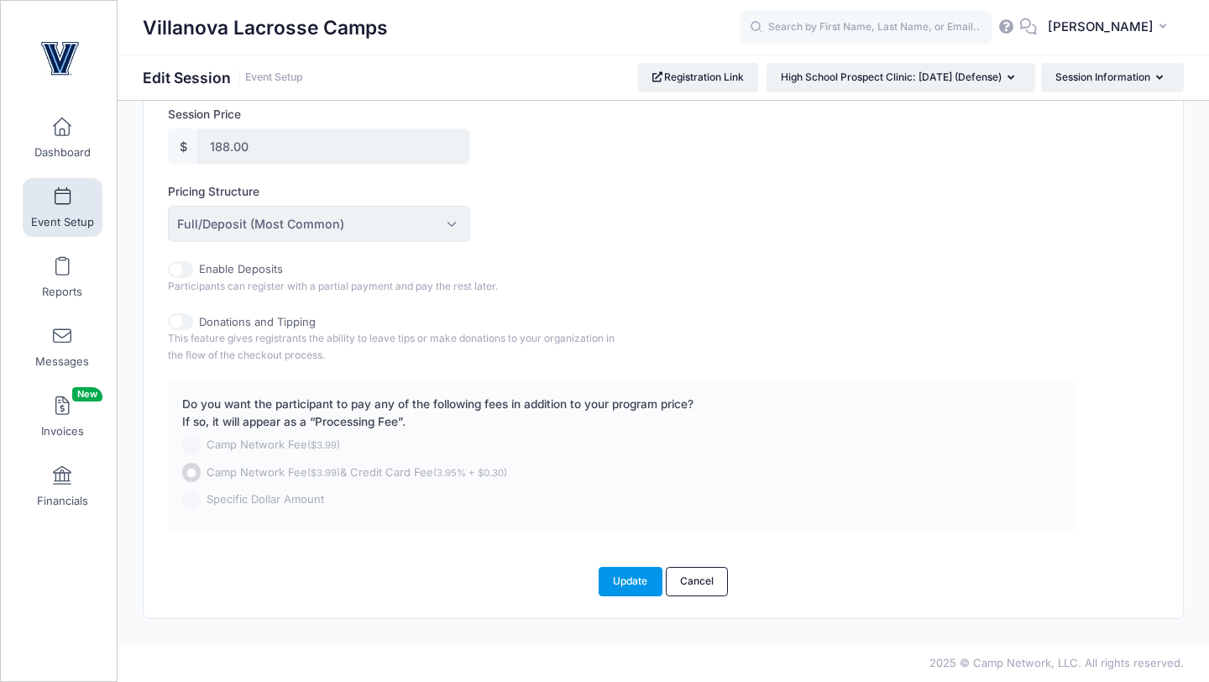
click at [618, 578] on button "Update" at bounding box center [630, 581] width 64 height 29
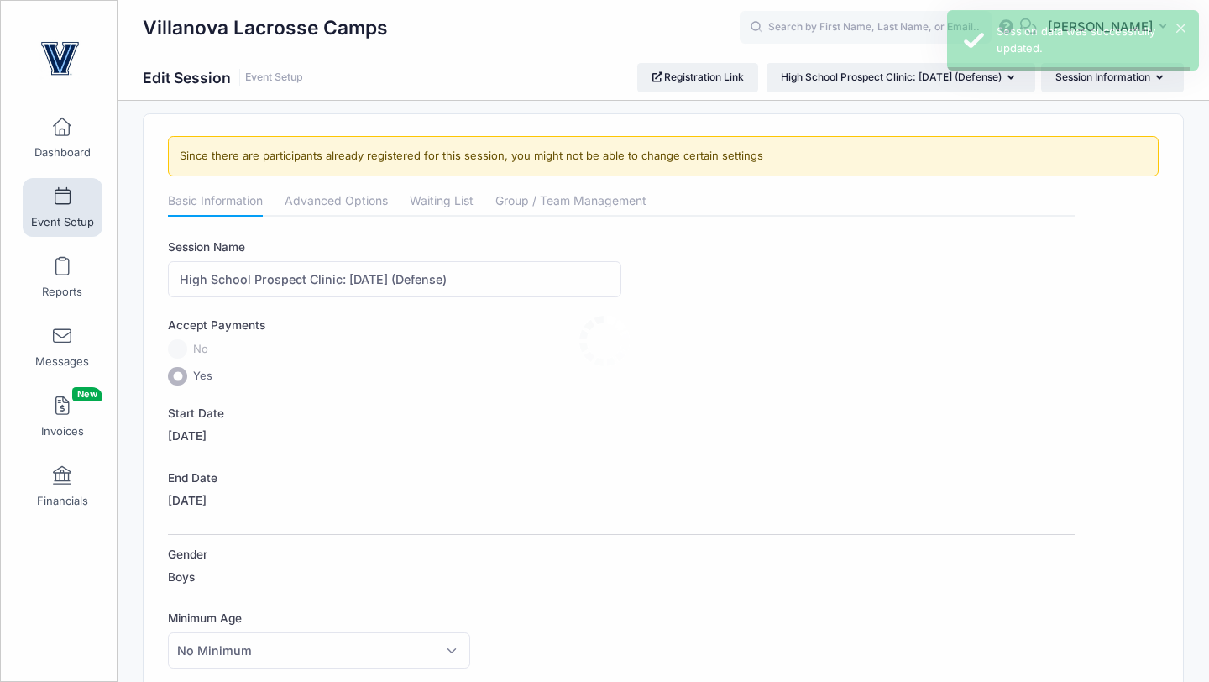
scroll to position [0, 0]
